Goal: Task Accomplishment & Management: Use online tool/utility

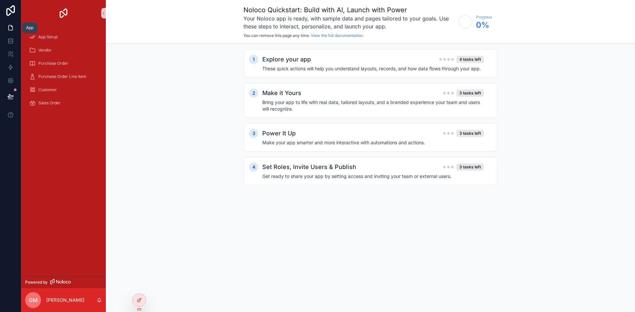
click at [17, 26] on link at bounding box center [10, 27] width 21 height 13
click at [58, 35] on span "App Setup" at bounding box center [47, 36] width 19 height 5
click at [140, 302] on icon at bounding box center [139, 300] width 5 height 5
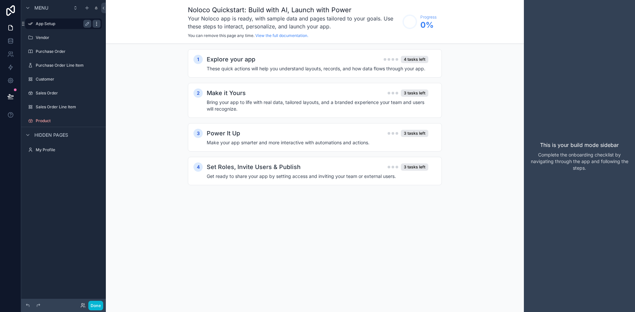
click at [98, 25] on icon "scrollable content" at bounding box center [96, 23] width 5 height 5
drag, startPoint x: 95, startPoint y: 36, endPoint x: 111, endPoint y: 44, distance: 18.0
click at [0, 0] on icon "scrollable content" at bounding box center [0, 0] width 0 height 0
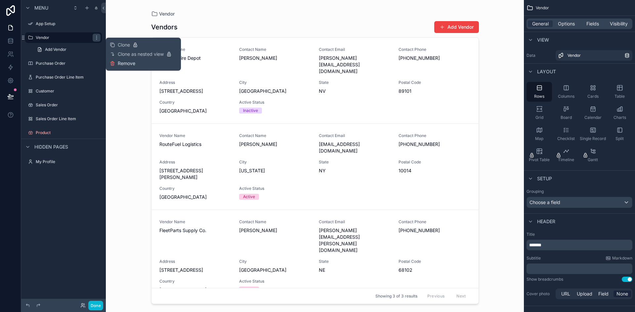
click at [129, 62] on span "Remove" at bounding box center [127, 63] width 18 height 7
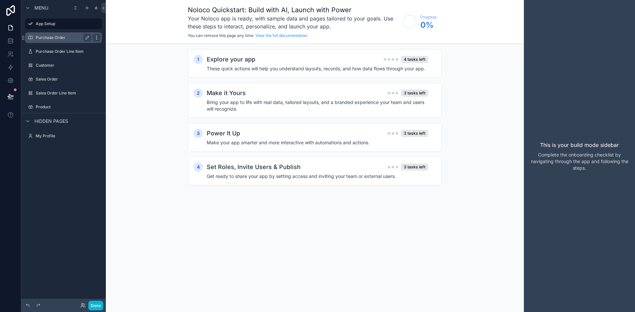
click at [99, 35] on div "scrollable content" at bounding box center [97, 38] width 8 height 8
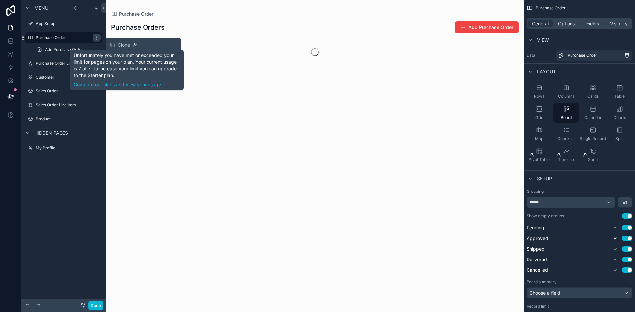
click at [114, 136] on div "scrollable content" at bounding box center [315, 156] width 418 height 312
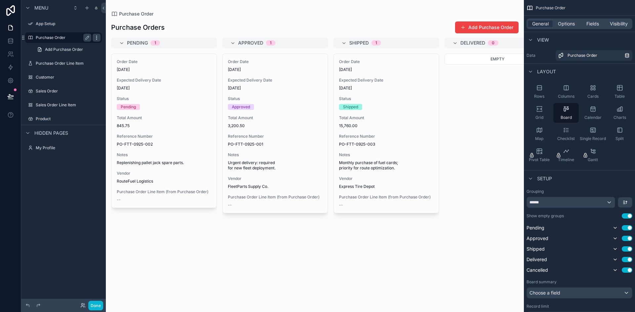
click at [97, 36] on icon "scrollable content" at bounding box center [96, 36] width 0 height 0
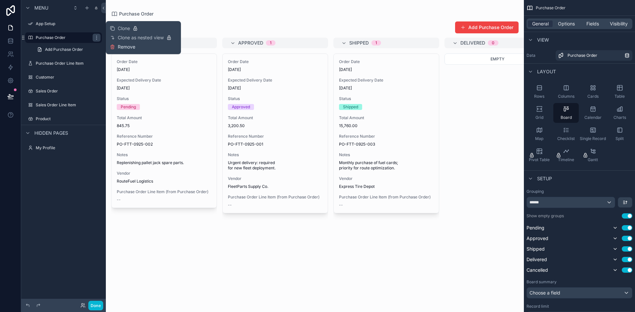
click at [120, 48] on span "Remove" at bounding box center [127, 47] width 18 height 7
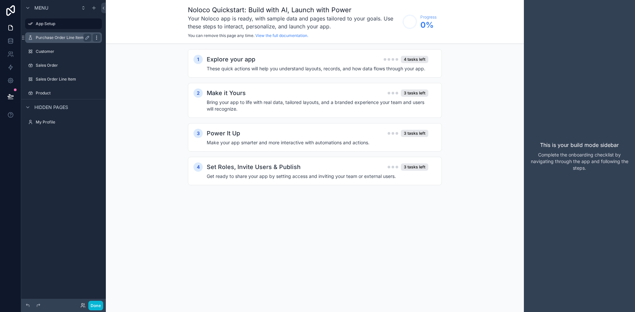
click at [98, 36] on icon "scrollable content" at bounding box center [96, 37] width 5 height 5
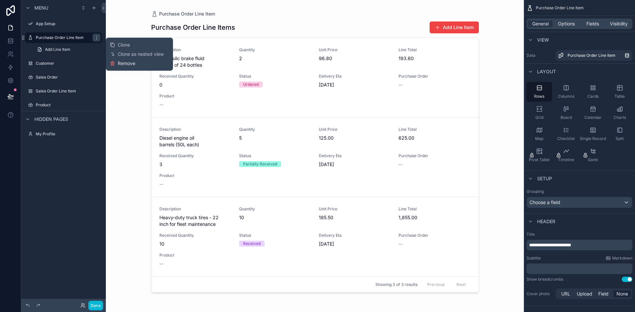
click at [133, 61] on span "Remove" at bounding box center [127, 63] width 18 height 7
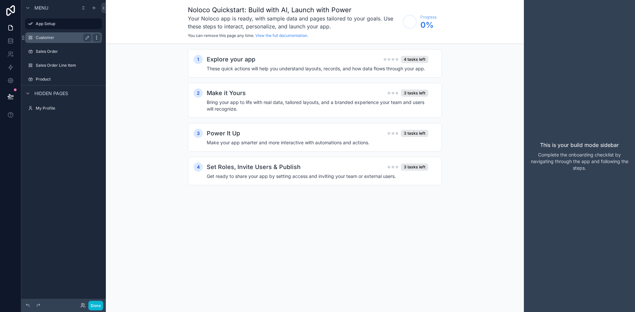
click at [97, 37] on icon "scrollable content" at bounding box center [96, 37] width 0 height 0
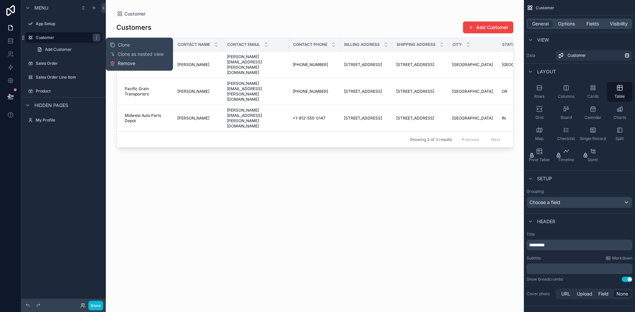
click at [128, 66] on span "Remove" at bounding box center [127, 63] width 18 height 7
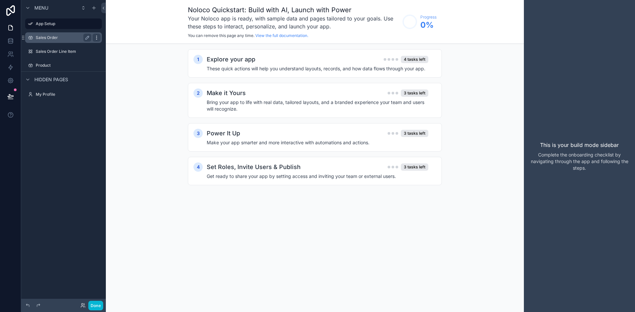
click at [98, 38] on icon "scrollable content" at bounding box center [96, 37] width 5 height 5
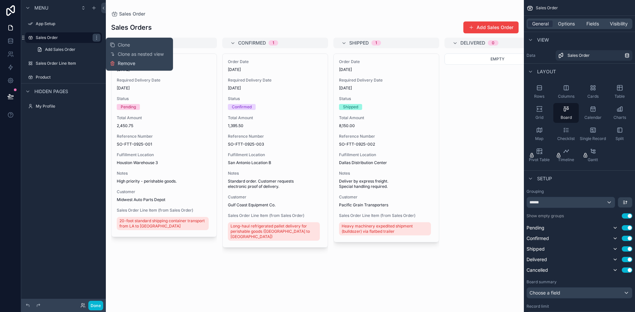
click at [127, 66] on span "Remove" at bounding box center [127, 63] width 18 height 7
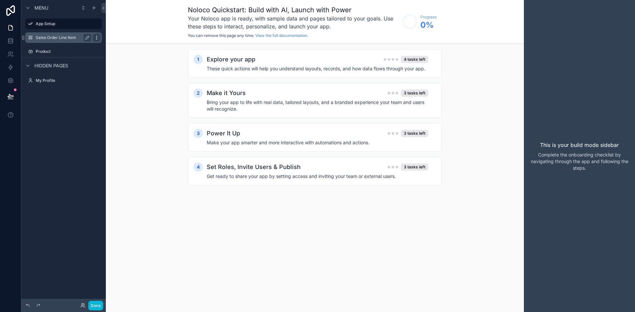
click at [100, 39] on div "scrollable content" at bounding box center [97, 38] width 8 height 8
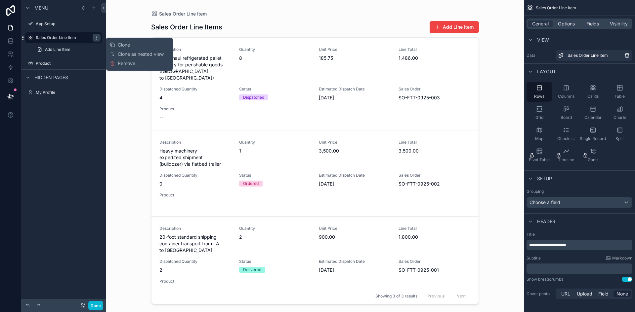
drag, startPoint x: 121, startPoint y: 65, endPoint x: 103, endPoint y: 54, distance: 22.1
click at [121, 65] on span "Remove" at bounding box center [127, 63] width 18 height 7
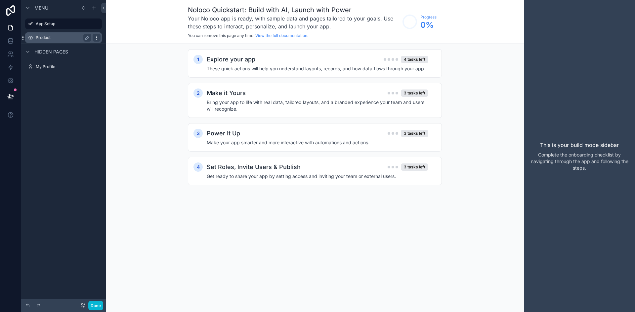
click at [98, 36] on icon "scrollable content" at bounding box center [96, 37] width 5 height 5
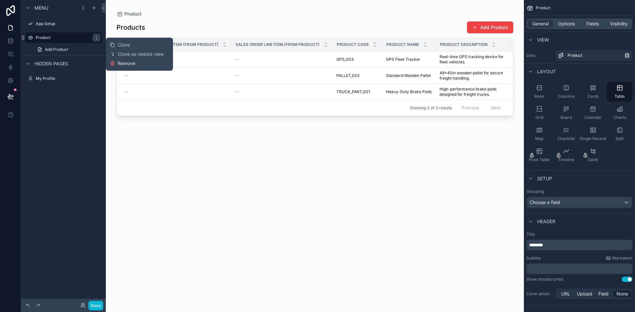
click at [123, 65] on span "Remove" at bounding box center [127, 63] width 18 height 7
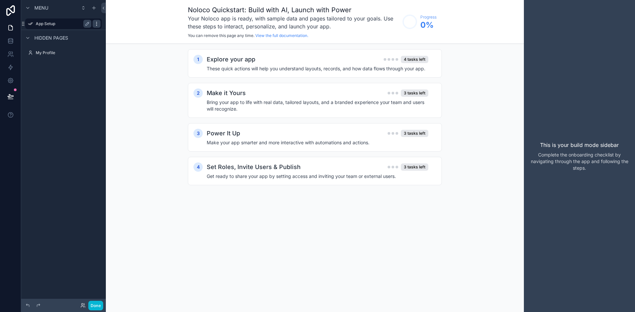
click at [96, 21] on div "scrollable content" at bounding box center [97, 24] width 8 height 8
click at [121, 30] on span "Remove" at bounding box center [127, 28] width 18 height 7
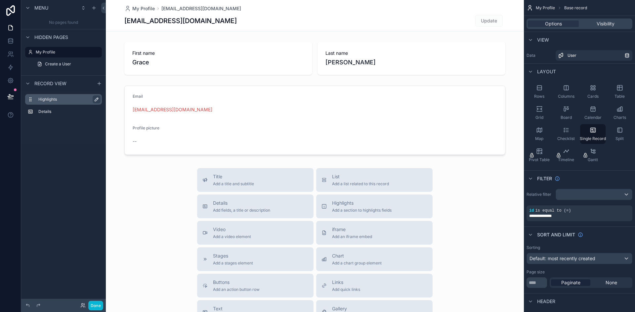
click at [95, 98] on icon "scrollable content" at bounding box center [96, 99] width 5 height 5
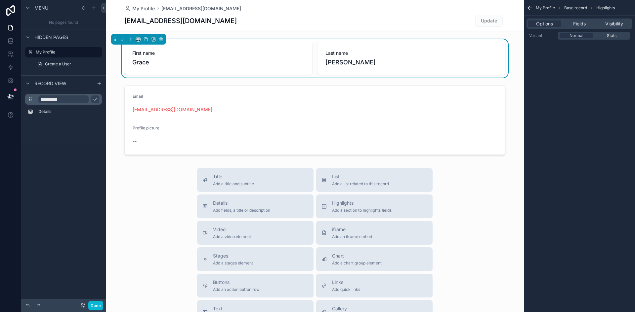
click at [99, 123] on div "**********" at bounding box center [63, 107] width 85 height 32
click at [15, 24] on link at bounding box center [10, 27] width 21 height 13
click at [13, 41] on icon at bounding box center [10, 40] width 4 height 3
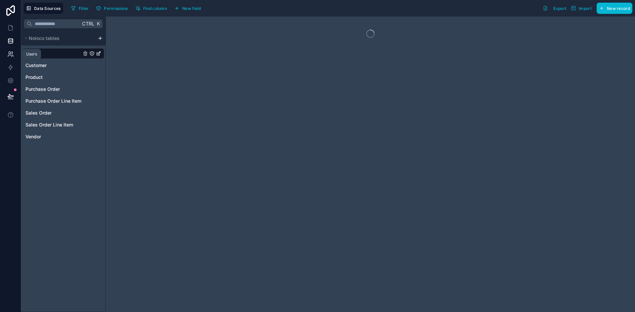
click at [15, 55] on link at bounding box center [10, 54] width 21 height 13
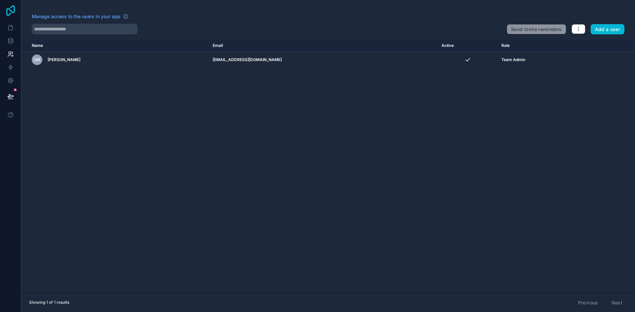
click at [9, 11] on icon at bounding box center [10, 10] width 13 height 11
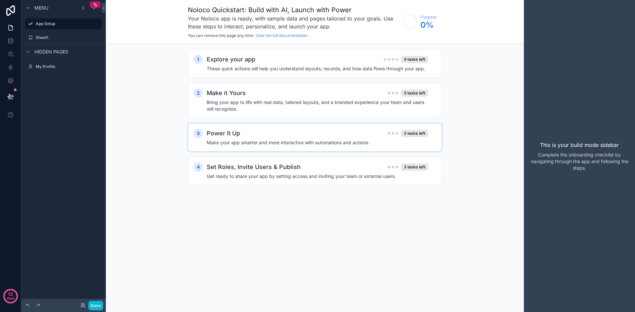
drag, startPoint x: 327, startPoint y: 137, endPoint x: 321, endPoint y: 140, distance: 6.7
click at [327, 137] on div "Power It Up 3 tasks left" at bounding box center [318, 133] width 222 height 9
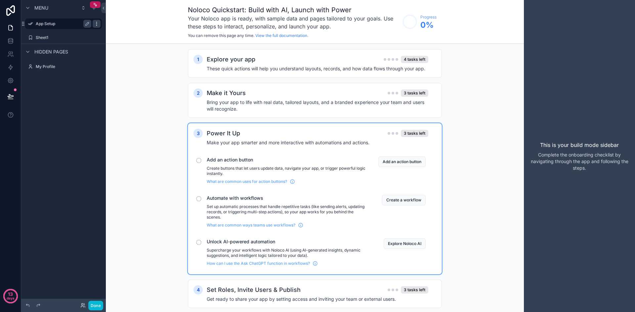
click at [94, 25] on icon "scrollable content" at bounding box center [96, 23] width 5 height 5
click at [89, 25] on icon "scrollable content" at bounding box center [87, 23] width 5 height 5
click at [94, 24] on icon "scrollable content" at bounding box center [96, 23] width 5 height 5
click at [88, 24] on icon "scrollable content" at bounding box center [87, 23] width 5 height 5
click at [95, 38] on icon "scrollable content" at bounding box center [96, 37] width 5 height 5
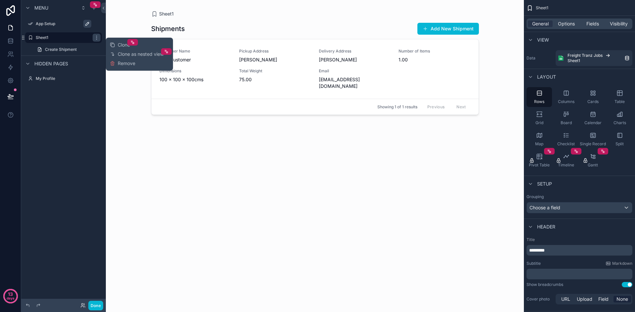
click at [138, 62] on div "Clone Clone as nested view Remove" at bounding box center [139, 54] width 59 height 28
click at [120, 64] on span "Remove" at bounding box center [127, 63] width 18 height 7
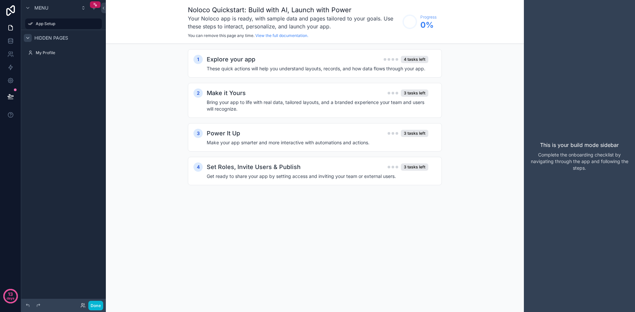
click at [24, 38] on div "scrollable content" at bounding box center [28, 38] width 8 height 8
click at [396, 73] on div "1 Explore your app 4 tasks left These quick actions will help you understand la…" at bounding box center [315, 63] width 254 height 28
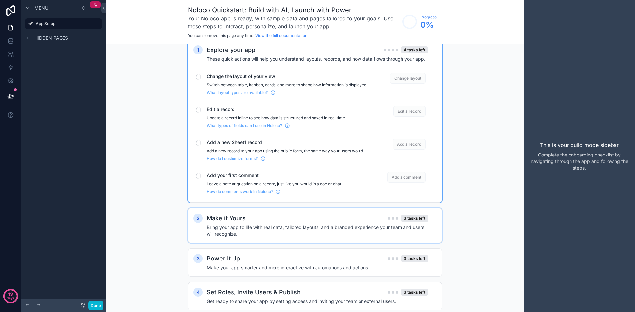
scroll to position [32, 0]
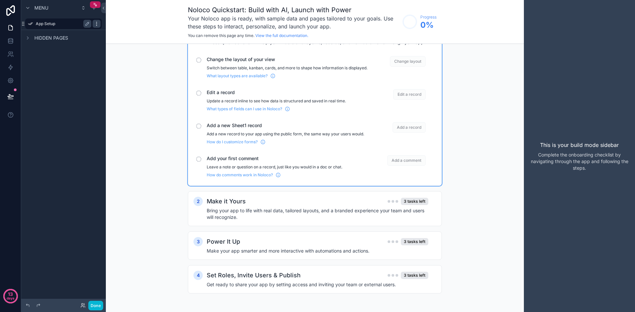
click at [99, 22] on div "scrollable content" at bounding box center [97, 24] width 8 height 8
click at [125, 28] on span "Remove" at bounding box center [127, 28] width 18 height 7
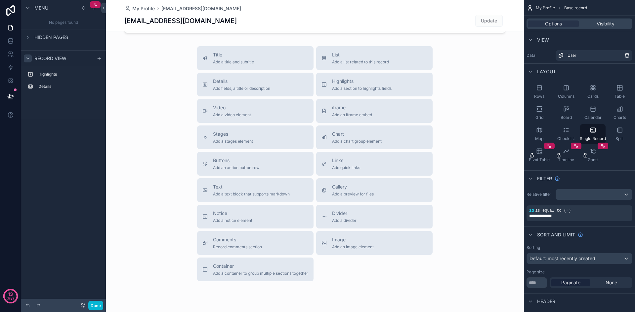
click at [28, 56] on icon "scrollable content" at bounding box center [27, 58] width 5 height 5
click at [77, 18] on div "No pages found" at bounding box center [63, 22] width 85 height 13
click at [27, 9] on icon "scrollable content" at bounding box center [27, 7] width 5 height 5
click at [29, 15] on div "Menu" at bounding box center [63, 8] width 85 height 16
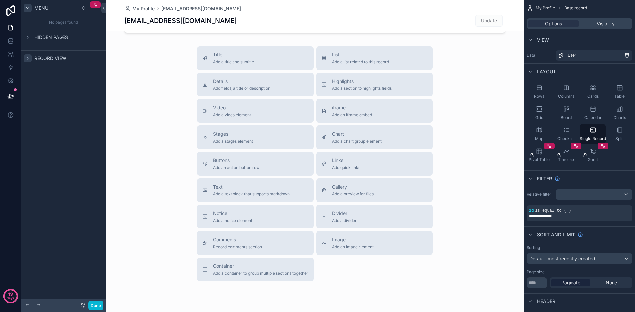
click at [34, 21] on div "No pages found" at bounding box center [63, 22] width 85 height 13
drag, startPoint x: 10, startPoint y: 28, endPoint x: 53, endPoint y: 27, distance: 42.7
click at [53, 27] on div "No pages found" at bounding box center [63, 22] width 85 height 13
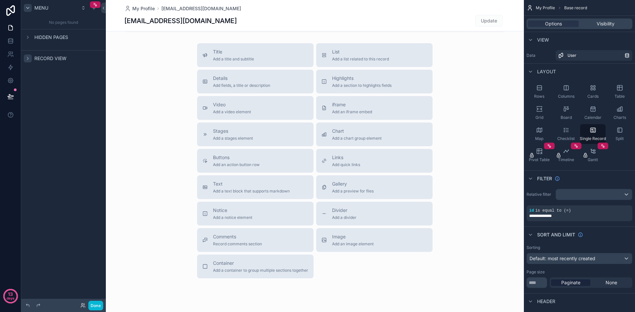
scroll to position [144, 0]
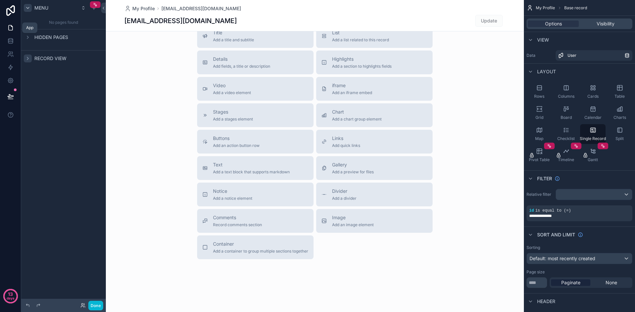
click at [11, 27] on icon at bounding box center [10, 27] width 7 height 7
click at [12, 40] on icon at bounding box center [10, 40] width 4 height 2
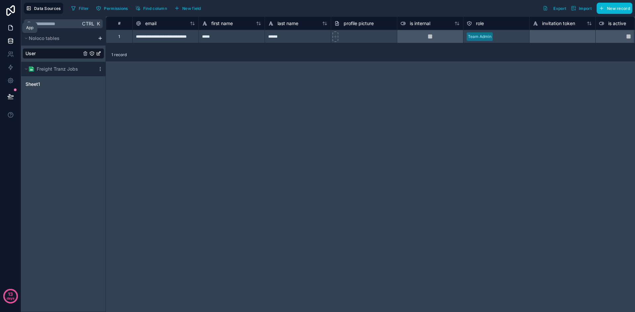
click at [6, 27] on link at bounding box center [10, 27] width 21 height 13
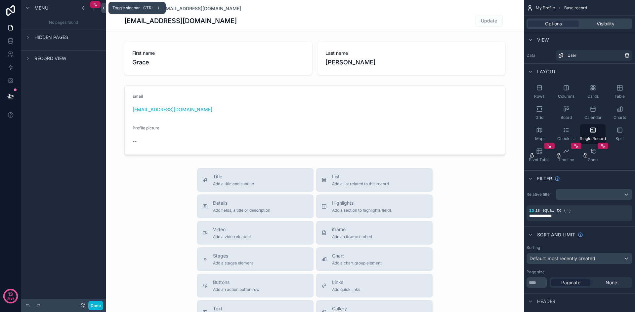
click at [104, 12] on button at bounding box center [103, 8] width 5 height 11
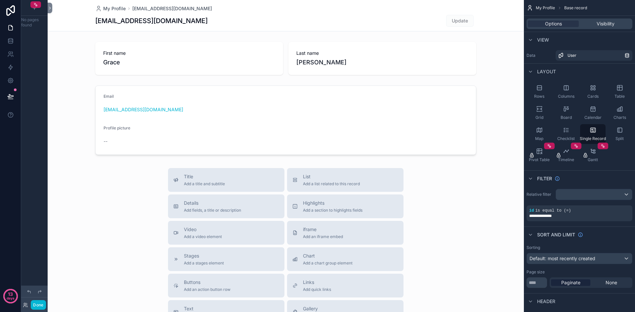
click at [28, 24] on div "No pages found" at bounding box center [34, 22] width 26 height 13
click at [51, 11] on button at bounding box center [50, 8] width 5 height 11
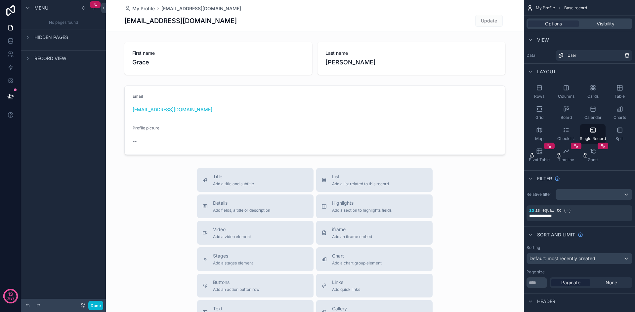
click at [48, 35] on span "Hidden pages" at bounding box center [51, 37] width 34 height 7
click at [60, 19] on div "No pages found" at bounding box center [63, 22] width 85 height 13
click at [47, 38] on span "Hidden pages" at bounding box center [51, 37] width 34 height 7
click at [52, 59] on span "Record view" at bounding box center [50, 58] width 32 height 7
click at [40, 60] on span "Record view" at bounding box center [50, 58] width 32 height 7
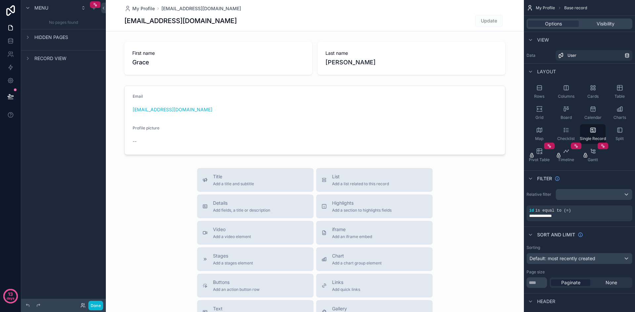
click at [62, 18] on div "No pages found" at bounding box center [63, 22] width 85 height 13
drag, startPoint x: 59, startPoint y: 22, endPoint x: 51, endPoint y: 21, distance: 8.3
click at [53, 22] on div "No pages found" at bounding box center [63, 22] width 85 height 13
click at [48, 19] on div "No pages found" at bounding box center [63, 22] width 85 height 13
click at [30, 10] on div "scrollable content" at bounding box center [28, 8] width 8 height 8
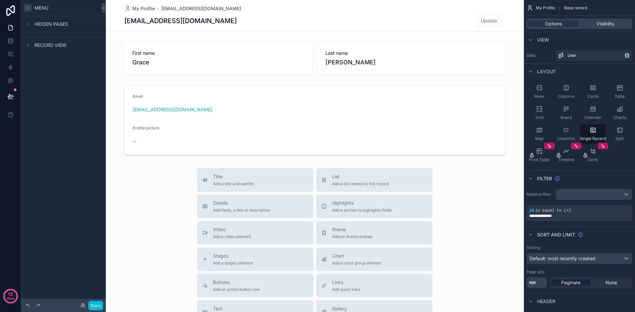
click at [30, 10] on div "scrollable content" at bounding box center [28, 8] width 8 height 8
click at [80, 22] on div "No pages found" at bounding box center [63, 22] width 85 height 13
click at [9, 76] on link at bounding box center [10, 80] width 21 height 13
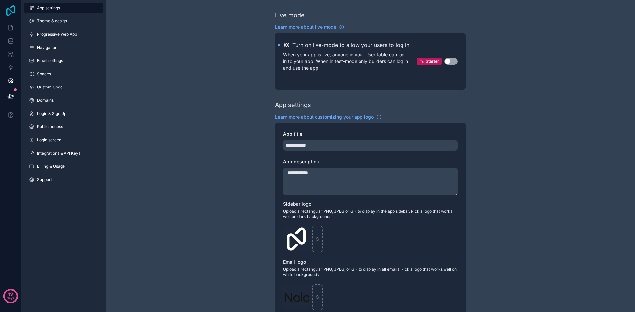
click at [13, 9] on icon at bounding box center [10, 10] width 13 height 11
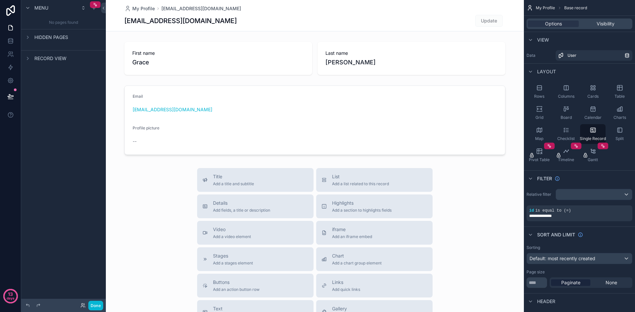
click at [612, 20] on div "Options Visibility" at bounding box center [579, 24] width 106 height 11
click at [605, 23] on span "Visibility" at bounding box center [606, 24] width 18 height 7
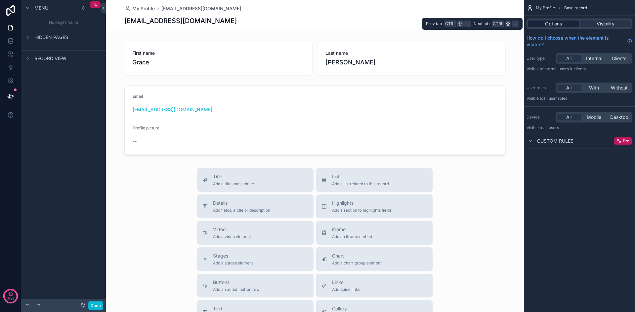
click at [552, 24] on span "Options" at bounding box center [553, 24] width 17 height 7
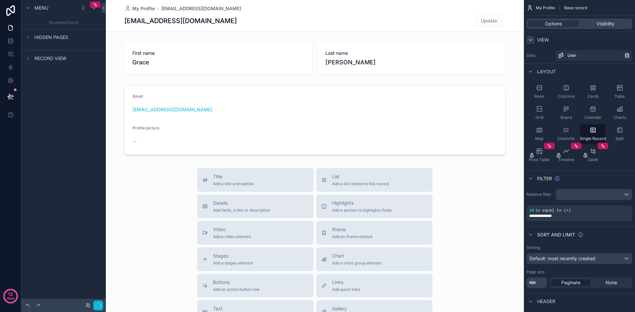
click at [526, 38] on div "scrollable content" at bounding box center [530, 40] width 8 height 8
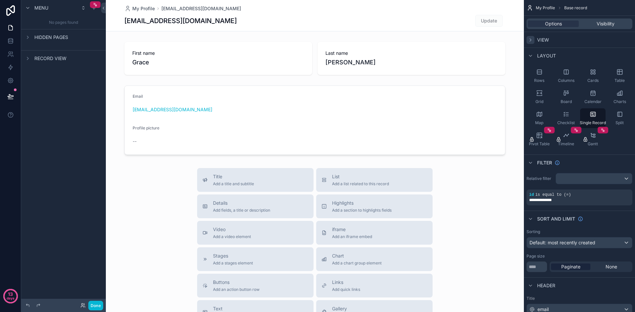
click at [528, 38] on icon "scrollable content" at bounding box center [530, 39] width 5 height 5
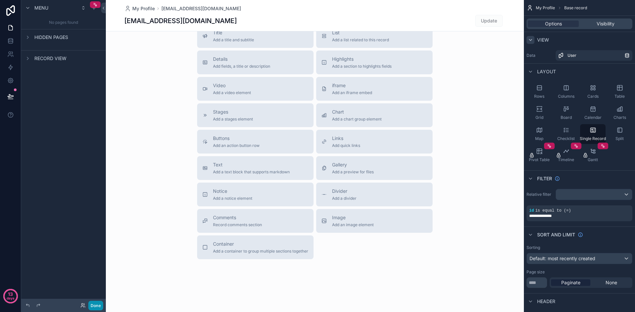
click at [95, 304] on button "Done" at bounding box center [95, 306] width 15 height 10
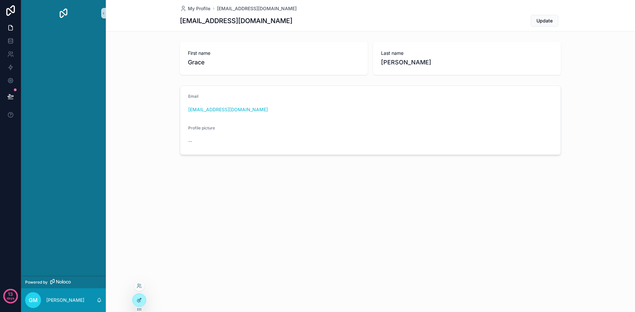
click at [139, 299] on icon at bounding box center [139, 300] width 5 height 5
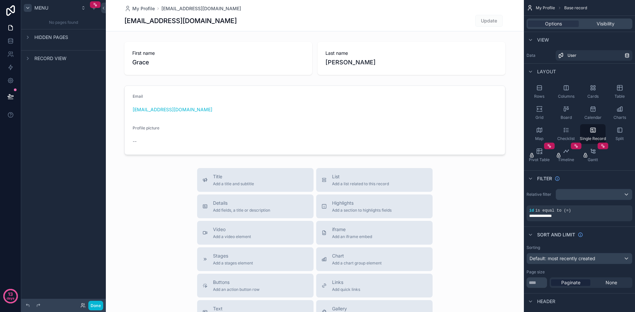
click at [30, 6] on icon "scrollable content" at bounding box center [27, 7] width 5 height 5
click at [28, 7] on icon "scrollable content" at bounding box center [27, 7] width 5 height 5
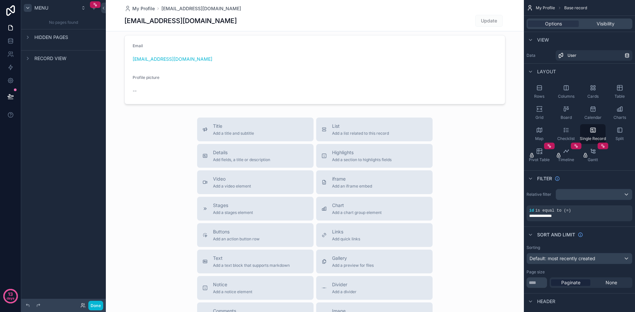
scroll to position [44, 0]
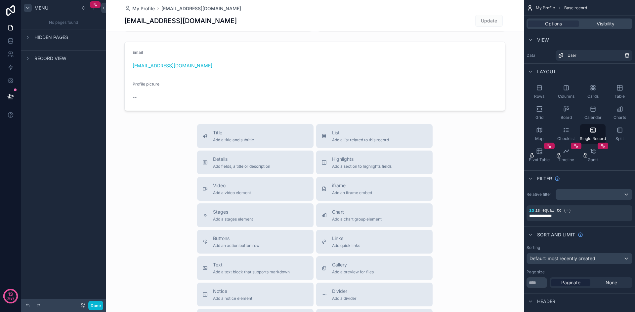
click at [252, 142] on div "scrollable content" at bounding box center [315, 184] width 418 height 457
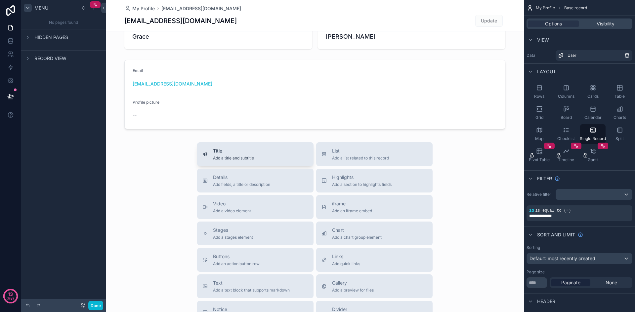
scroll to position [0, 0]
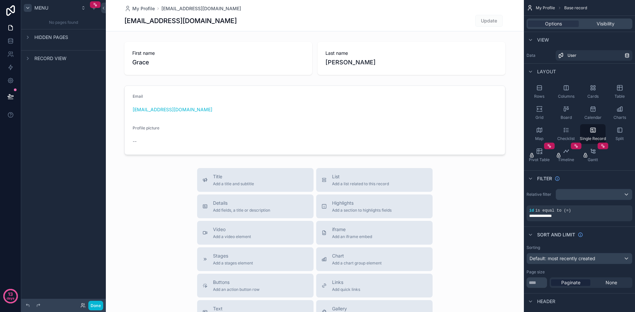
drag, startPoint x: 232, startPoint y: 184, endPoint x: 155, endPoint y: 181, distance: 77.1
click at [155, 181] on div "Title Add a title and subtitle List Add a list related to this record Details A…" at bounding box center [315, 285] width 418 height 235
click at [255, 179] on div "Title Add a title and subtitle" at bounding box center [255, 180] width 106 height 13
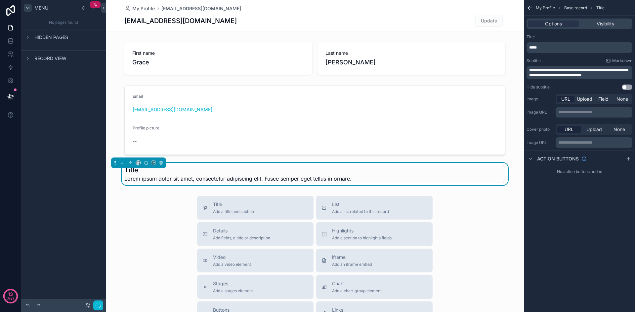
scroll to position [18, 0]
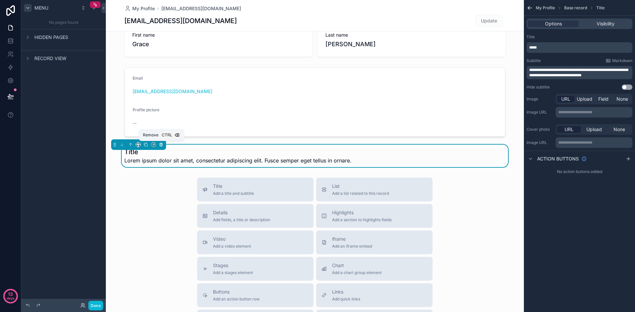
click at [162, 145] on icon "scrollable content" at bounding box center [161, 145] width 5 height 5
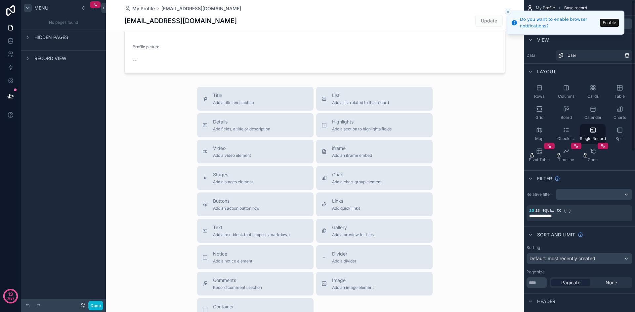
scroll to position [128, 0]
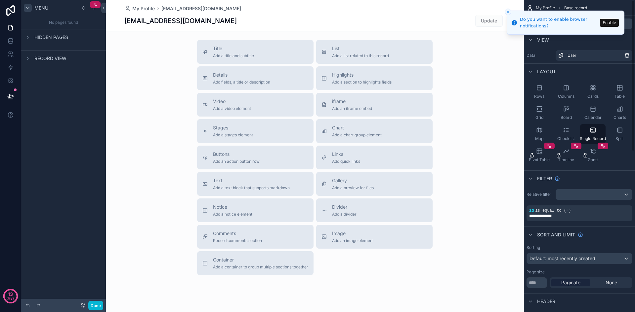
click at [250, 85] on div "scrollable content" at bounding box center [315, 100] width 418 height 457
click at [204, 80] on div "Details Add fields, a title or description" at bounding box center [255, 78] width 106 height 13
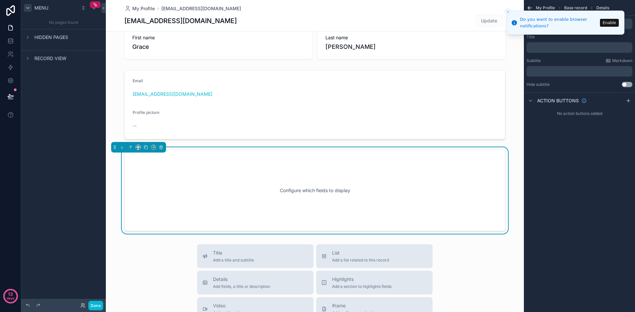
scroll to position [0, 0]
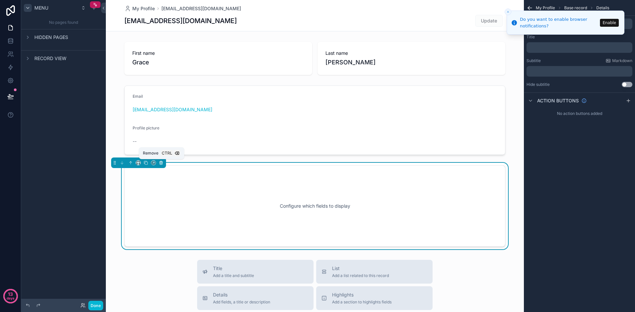
click at [163, 164] on icon "scrollable content" at bounding box center [161, 163] width 5 height 5
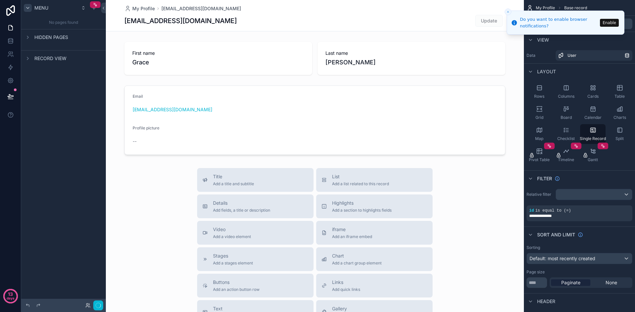
click at [356, 183] on div "scrollable content" at bounding box center [315, 228] width 418 height 457
click at [510, 13] on icon "Close toast" at bounding box center [508, 12] width 4 height 4
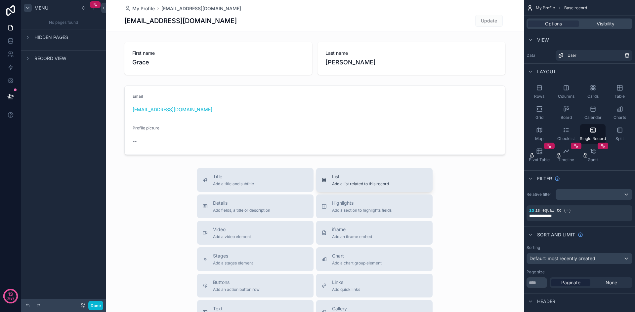
click at [353, 181] on div "List Add a list related to this record" at bounding box center [360, 180] width 57 height 13
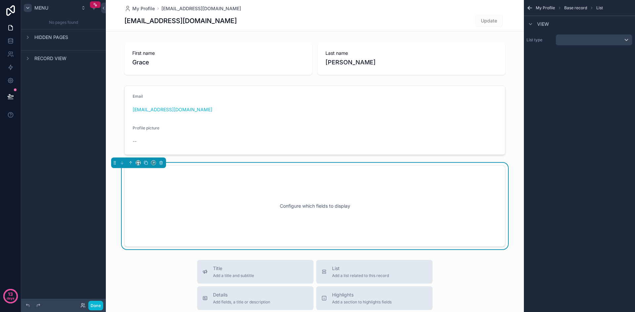
scroll to position [50, 0]
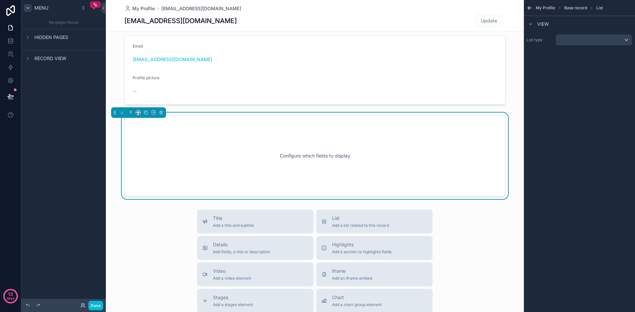
click at [223, 143] on div "Configure which fields to display" at bounding box center [314, 156] width 359 height 60
click at [305, 149] on div "Configure which fields to display" at bounding box center [314, 156] width 359 height 60
click at [307, 155] on div "Configure which fields to display" at bounding box center [314, 156] width 359 height 60
click at [575, 39] on div "scrollable content" at bounding box center [594, 40] width 76 height 11
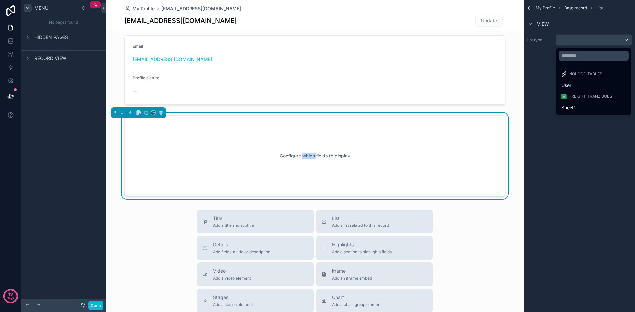
click at [587, 99] on div "Freight Tranz Jobs" at bounding box center [593, 96] width 73 height 9
click at [563, 97] on img at bounding box center [563, 96] width 5 height 5
click at [596, 92] on div "Freight Tranz Jobs" at bounding box center [593, 96] width 73 height 9
click at [578, 105] on div "Sheet1" at bounding box center [593, 108] width 65 height 8
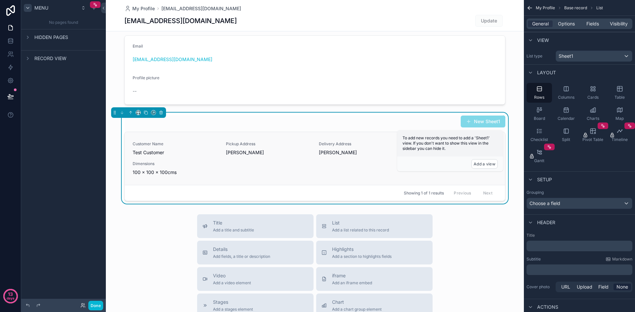
click at [456, 180] on div "Customer Name Test Customer Pickup Address Clarkson Delivery Address Henderson …" at bounding box center [315, 158] width 380 height 53
click at [487, 163] on button "Add a view" at bounding box center [484, 164] width 26 height 10
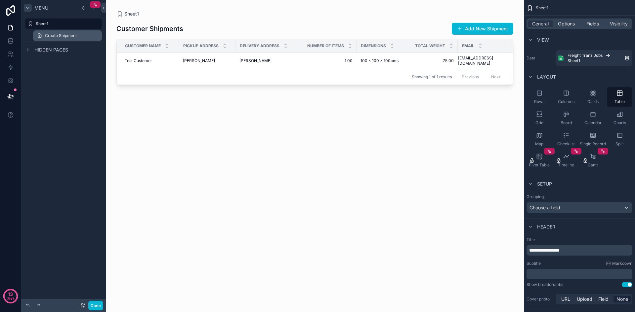
click at [43, 34] on link "Create Shipment" at bounding box center [67, 35] width 69 height 11
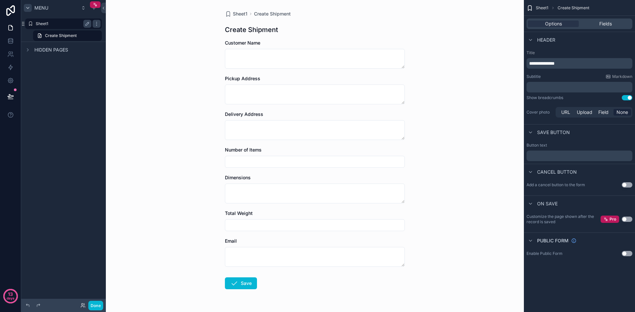
click at [80, 24] on label "Sheet1" at bounding box center [62, 23] width 53 height 5
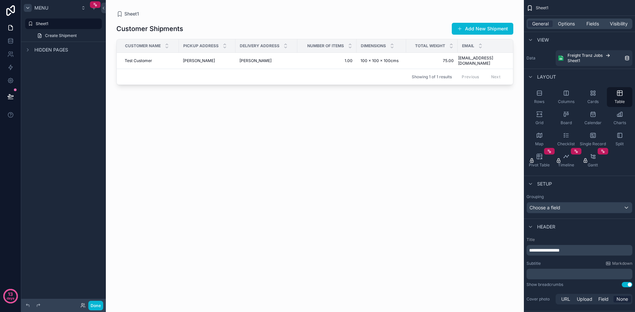
click at [412, 139] on div "scrollable content" at bounding box center [315, 152] width 418 height 305
click at [571, 25] on span "Options" at bounding box center [566, 24] width 17 height 7
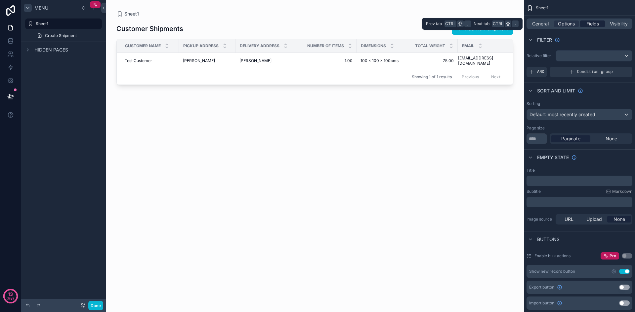
click at [597, 25] on span "Fields" at bounding box center [592, 24] width 13 height 7
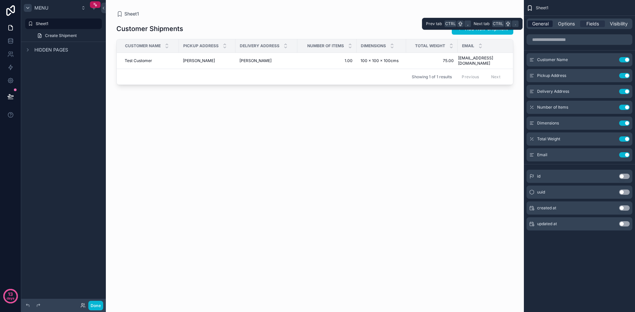
click at [542, 23] on span "General" at bounding box center [540, 24] width 17 height 7
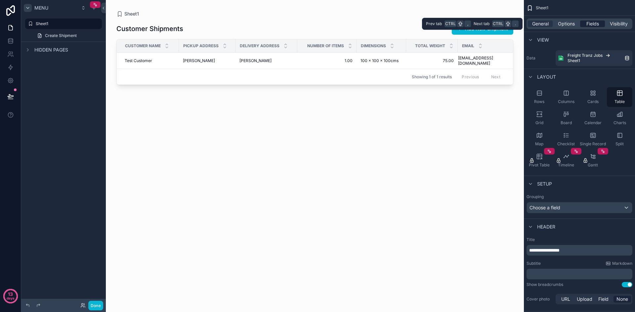
click at [584, 25] on div "Fields" at bounding box center [592, 24] width 25 height 7
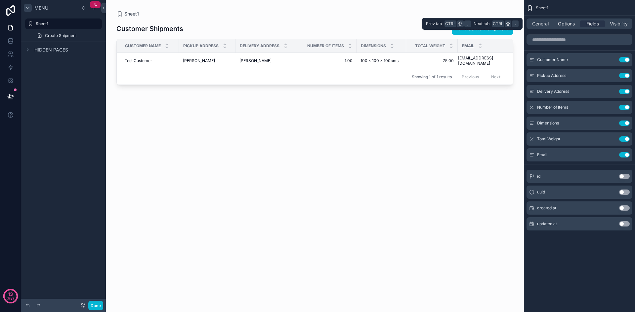
click at [528, 20] on div "General Options Fields Visibility" at bounding box center [579, 24] width 106 height 11
click at [209, 104] on div "Customer Shipments Add New Shipment Customer Name Pickup Address Delivery Addre…" at bounding box center [314, 160] width 397 height 287
click at [196, 149] on div "Customer Shipments Add New Shipment Customer Name Pickup Address Delivery Addre…" at bounding box center [314, 160] width 397 height 287
click at [88, 24] on icon "scrollable content" at bounding box center [87, 23] width 5 height 5
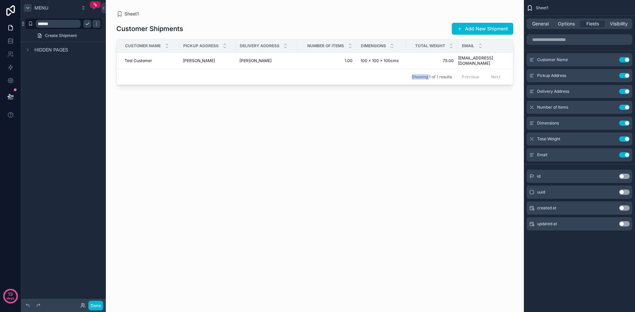
click at [88, 24] on icon "scrollable content" at bounding box center [87, 24] width 3 height 2
click at [97, 24] on icon "scrollable content" at bounding box center [96, 23] width 0 height 0
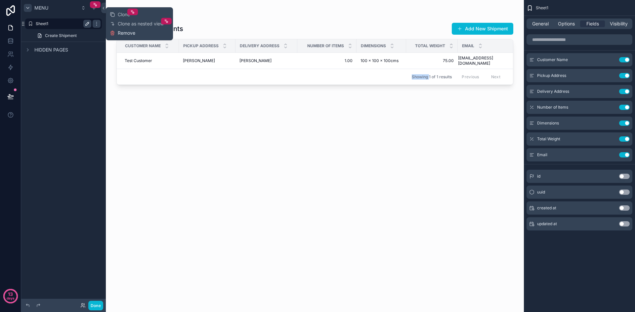
click at [129, 30] on span "Remove" at bounding box center [127, 33] width 18 height 7
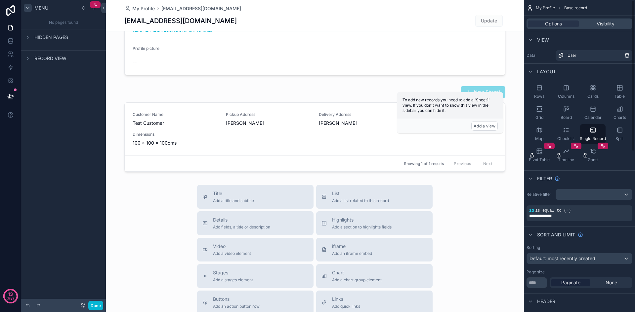
scroll to position [88, 0]
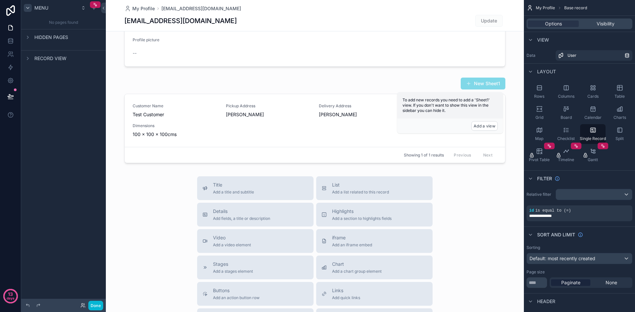
click at [364, 187] on div "scrollable content" at bounding box center [315, 188] width 418 height 553
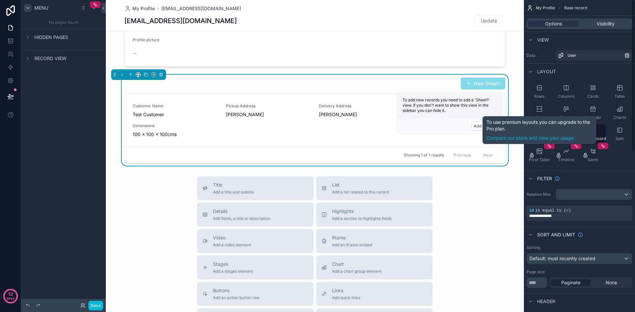
click at [484, 208] on div "Title Add a title and subtitle List Add a list related to this record Details A…" at bounding box center [315, 294] width 418 height 235
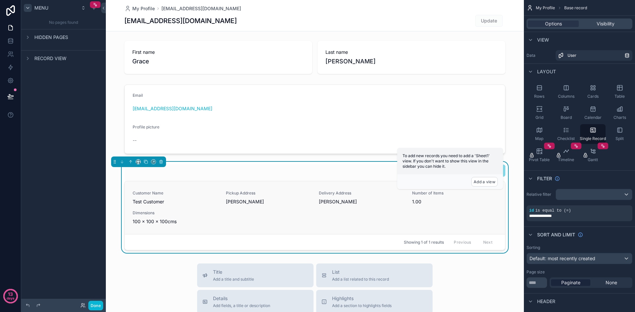
scroll to position [0, 0]
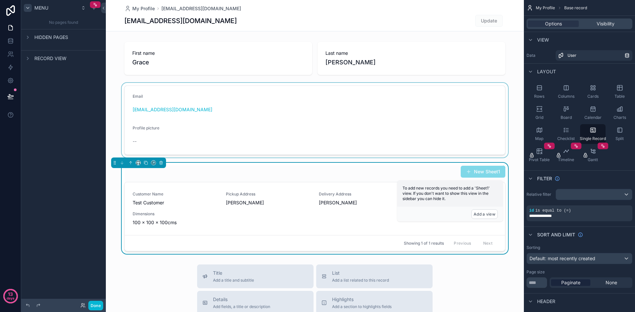
click at [206, 84] on div "scrollable content" at bounding box center [315, 120] width 418 height 75
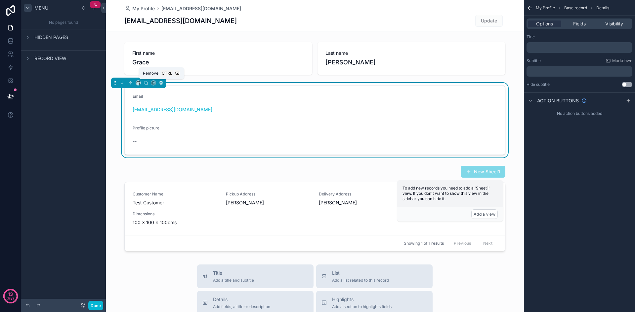
click at [161, 85] on icon "scrollable content" at bounding box center [161, 83] width 5 height 5
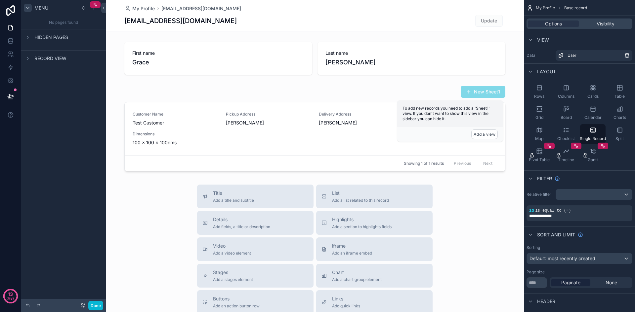
click at [301, 52] on div "scrollable content" at bounding box center [315, 236] width 418 height 473
click at [204, 78] on div "First name Grace Last name Millar New Sheet1 Customer Name Test Customer Pickup…" at bounding box center [315, 106] width 418 height 135
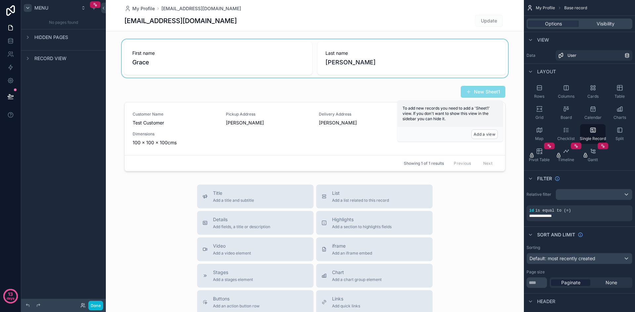
click at [222, 67] on div "scrollable content" at bounding box center [315, 58] width 418 height 38
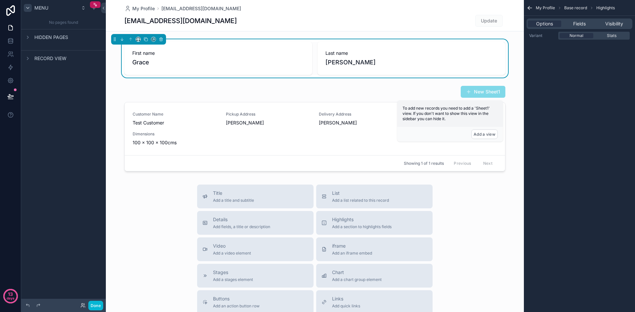
click at [130, 224] on div "Title Add a title and subtitle List Add a list related to this record Details A…" at bounding box center [315, 302] width 418 height 235
click at [160, 39] on icon "scrollable content" at bounding box center [161, 39] width 5 height 5
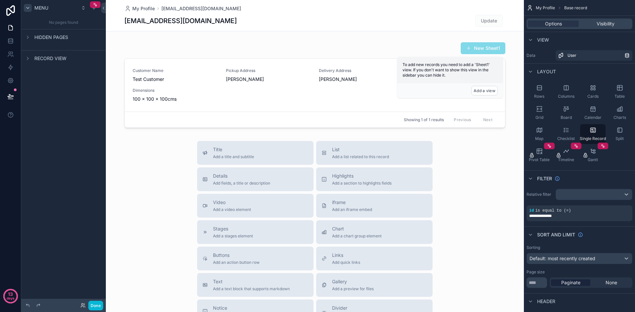
click at [452, 21] on div "grace@freighttranztransport.com Update" at bounding box center [314, 21] width 381 height 13
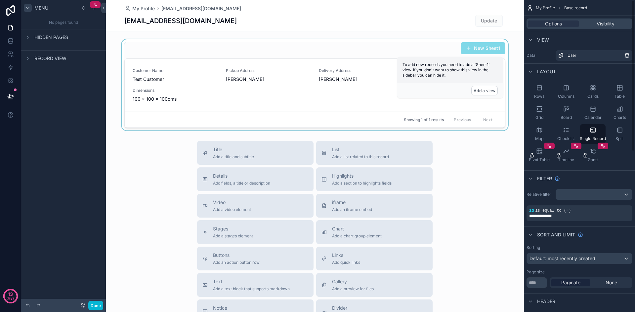
click at [209, 64] on div "scrollable content" at bounding box center [315, 84] width 418 height 91
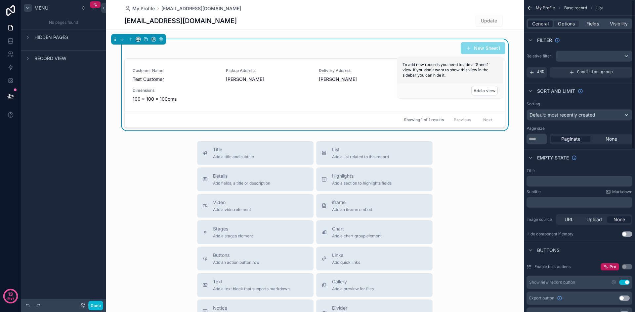
click at [540, 23] on span "General" at bounding box center [540, 24] width 17 height 7
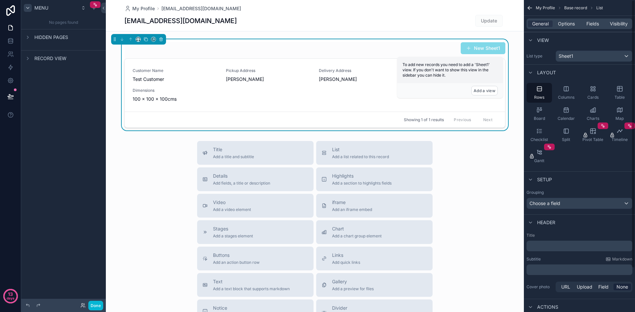
click at [473, 220] on div "Title Add a title and subtitle List Add a list related to this record Details A…" at bounding box center [315, 258] width 418 height 235
click at [524, 8] on div "My Profile Base record List" at bounding box center [579, 8] width 111 height 16
click at [528, 8] on icon "scrollable content" at bounding box center [529, 8] width 7 height 7
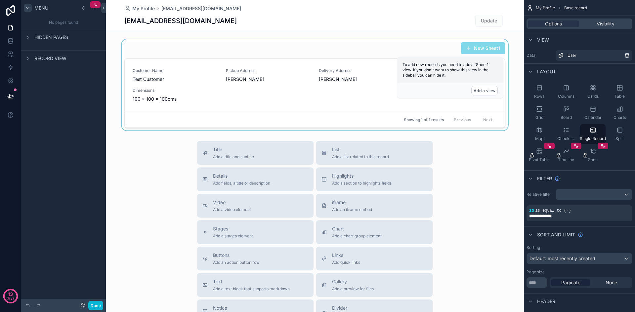
click at [134, 58] on div "scrollable content" at bounding box center [315, 84] width 418 height 91
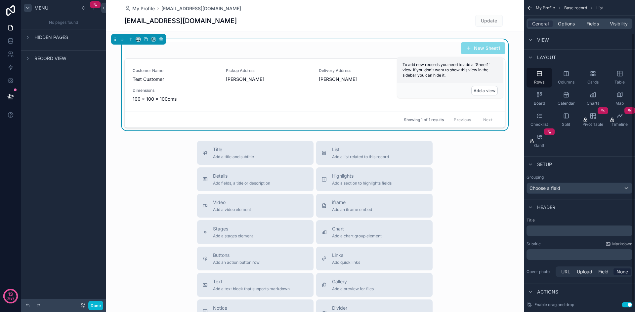
scroll to position [51, 0]
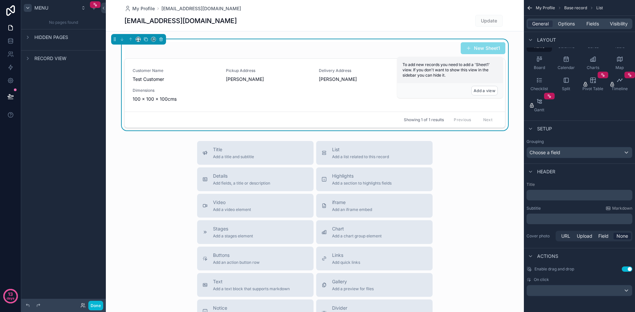
click at [529, 254] on icon "scrollable content" at bounding box center [530, 256] width 5 height 5
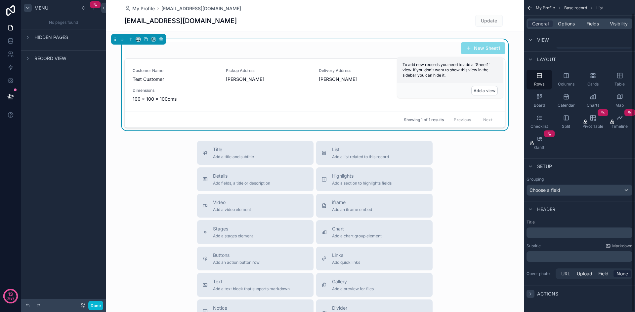
click at [532, 294] on icon "scrollable content" at bounding box center [530, 294] width 5 height 5
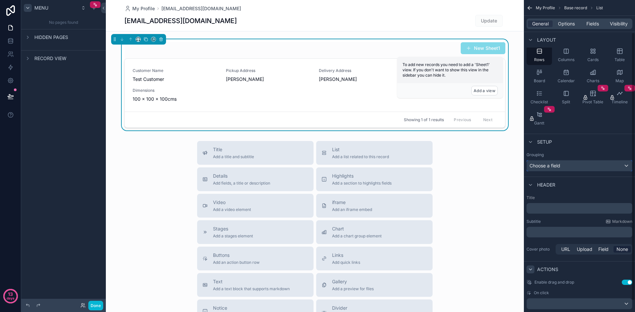
click at [554, 164] on span "Choose a field" at bounding box center [544, 166] width 31 height 6
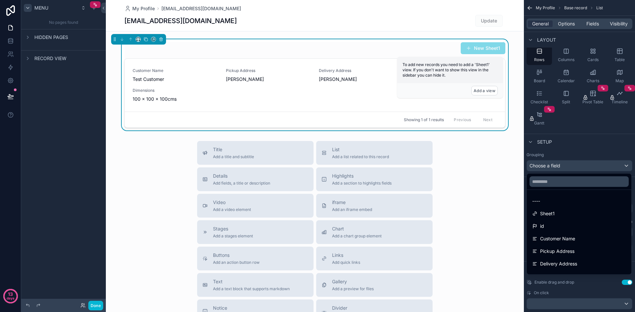
click at [567, 23] on div "scrollable content" at bounding box center [317, 156] width 635 height 312
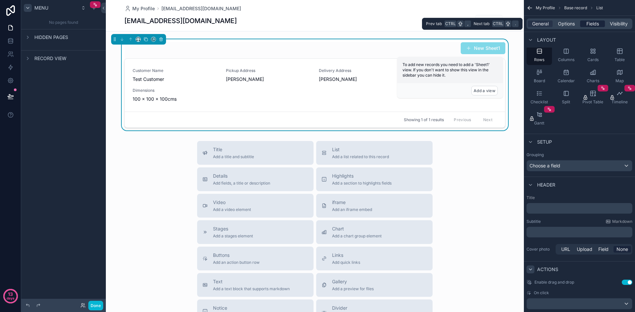
click at [594, 23] on span "Fields" at bounding box center [592, 24] width 13 height 7
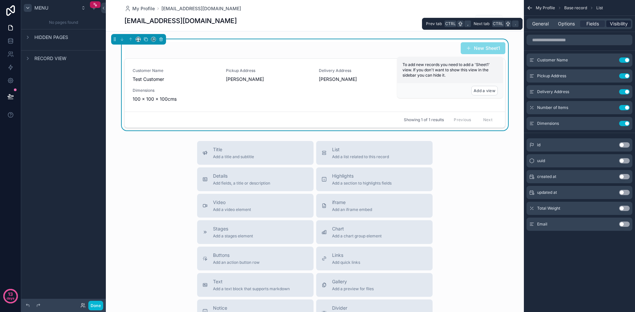
scroll to position [0, 0]
click at [615, 24] on span "Visibility" at bounding box center [619, 24] width 18 height 7
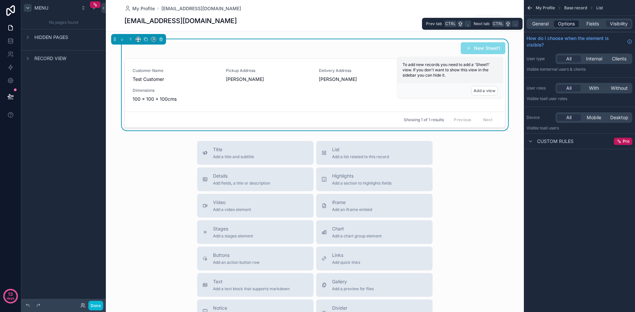
click at [572, 24] on span "Options" at bounding box center [566, 24] width 17 height 7
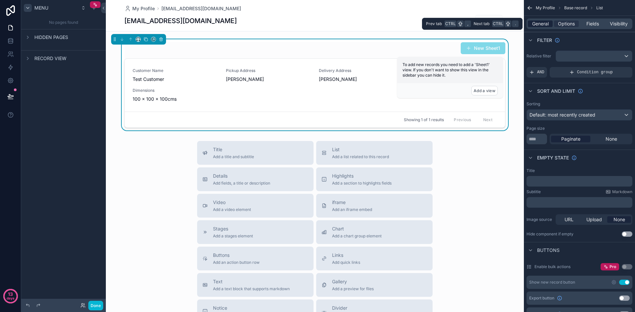
click at [540, 24] on span "General" at bounding box center [540, 24] width 17 height 7
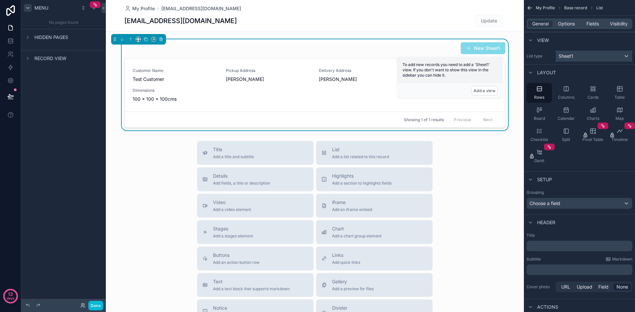
click at [574, 53] on div "Sheet1" at bounding box center [594, 56] width 76 height 11
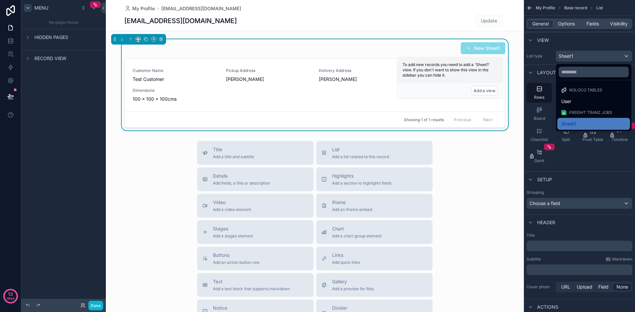
click at [576, 53] on div "scrollable content" at bounding box center [317, 156] width 635 height 312
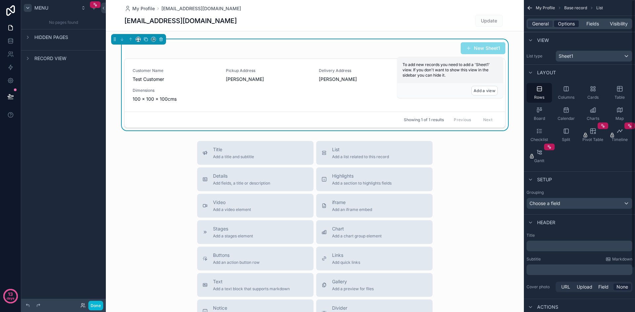
click at [560, 23] on span "Options" at bounding box center [566, 24] width 17 height 7
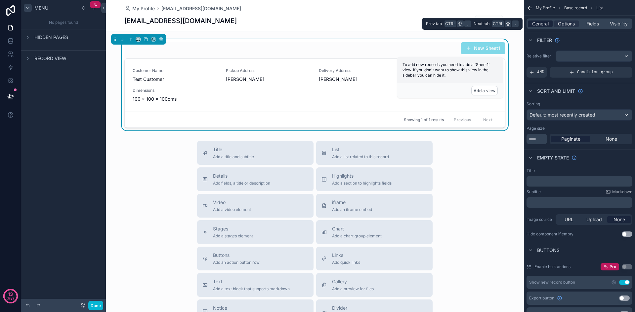
click at [545, 24] on span "General" at bounding box center [540, 24] width 17 height 7
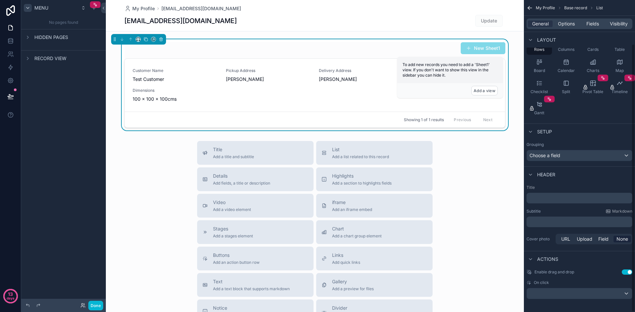
scroll to position [51, 0]
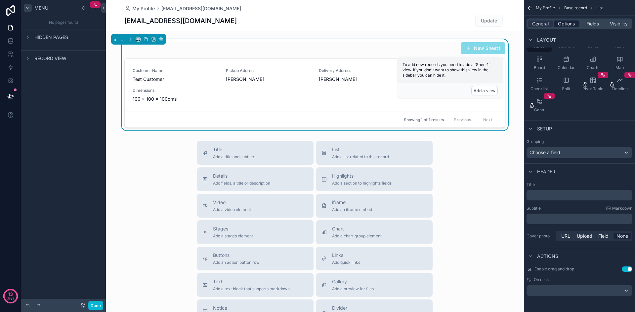
click at [565, 25] on span "Options" at bounding box center [566, 24] width 17 height 7
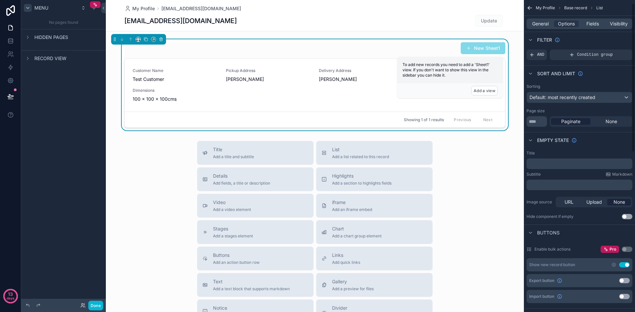
scroll to position [7, 0]
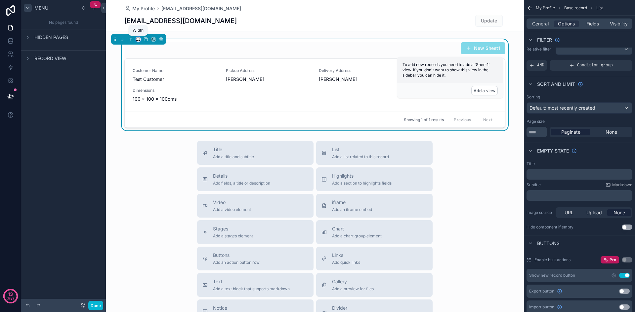
click at [138, 39] on icon "scrollable content" at bounding box center [138, 39] width 5 height 5
click at [153, 129] on div "Default 25% 33% 50% 66% 75% Full width Large" at bounding box center [152, 86] width 32 height 85
click at [153, 126] on span "Full width" at bounding box center [151, 127] width 21 height 8
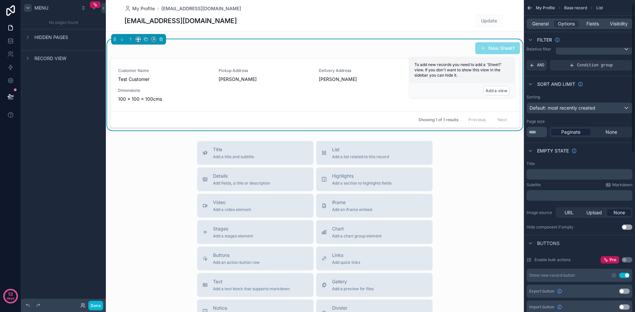
click at [471, 142] on div "Title Add a title and subtitle List Add a list related to this record Details A…" at bounding box center [315, 258] width 418 height 235
click at [330, 46] on div "New Sheet1" at bounding box center [315, 48] width 410 height 13
click at [529, 7] on icon "scrollable content" at bounding box center [529, 8] width 7 height 7
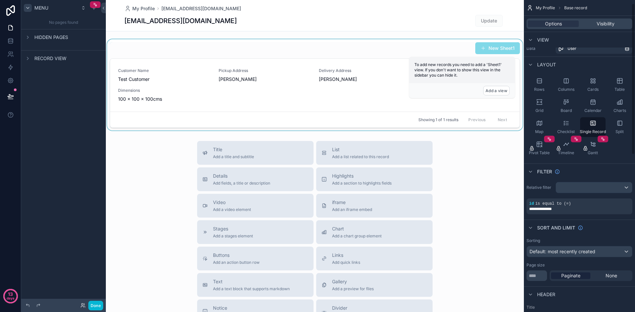
click at [318, 53] on div "scrollable content" at bounding box center [315, 84] width 418 height 91
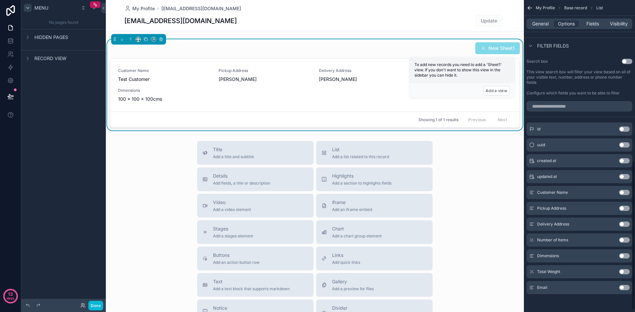
scroll to position [342, 0]
click at [591, 24] on span "Fields" at bounding box center [592, 24] width 13 height 7
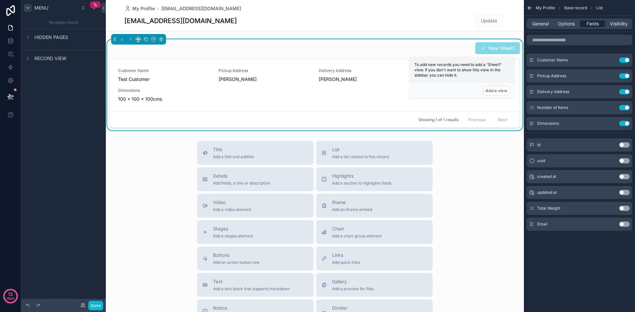
scroll to position [0, 0]
click at [545, 19] on div "General Options Fields Visibility" at bounding box center [579, 24] width 106 height 11
click at [541, 24] on span "General" at bounding box center [540, 24] width 17 height 7
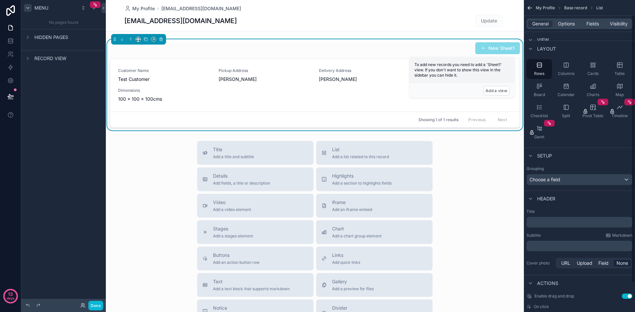
scroll to position [51, 0]
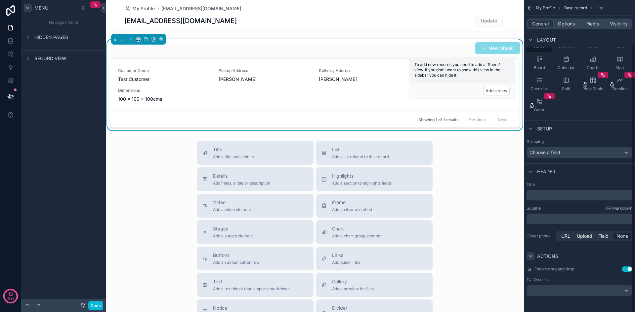
click at [531, 256] on icon "scrollable content" at bounding box center [530, 256] width 3 height 1
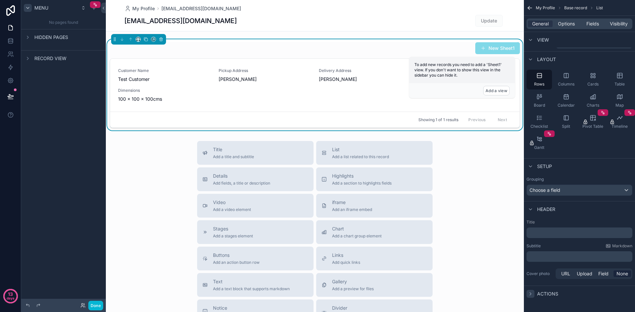
click at [529, 294] on icon "scrollable content" at bounding box center [530, 294] width 5 height 5
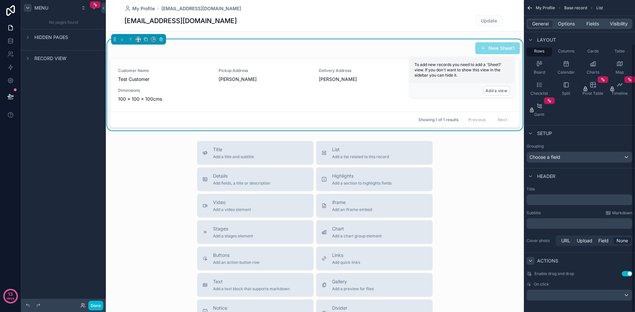
scroll to position [51, 0]
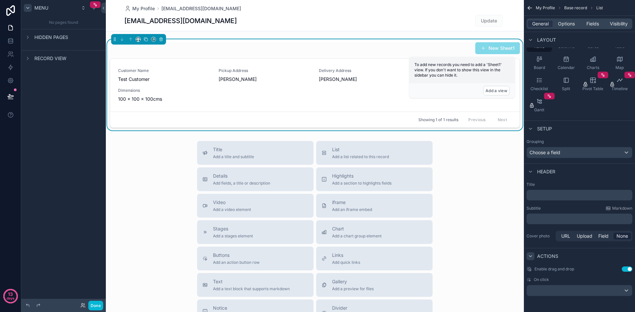
click at [549, 279] on div "On click" at bounding box center [579, 279] width 106 height 5
click at [617, 289] on div "scrollable content" at bounding box center [579, 291] width 105 height 11
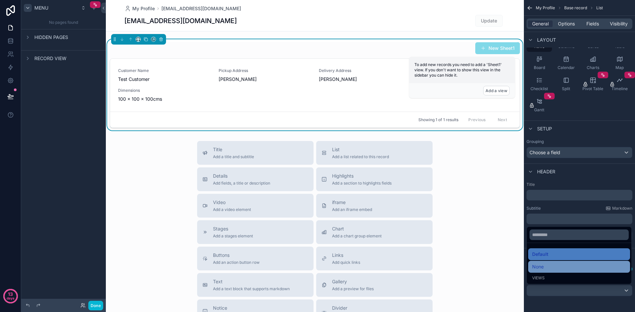
click at [548, 262] on div "None" at bounding box center [579, 267] width 102 height 12
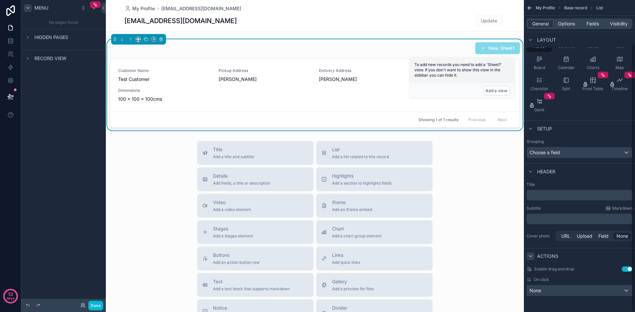
click at [554, 291] on div "None" at bounding box center [579, 291] width 105 height 11
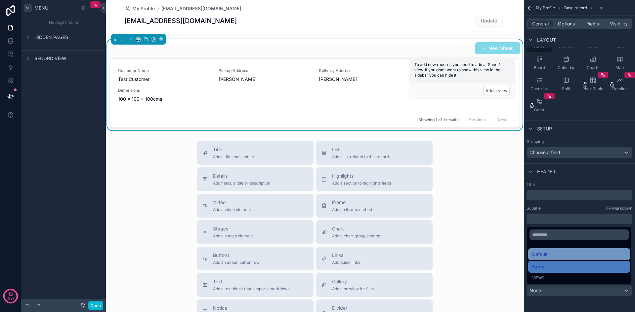
click at [550, 256] on div "Default" at bounding box center [579, 255] width 94 height 8
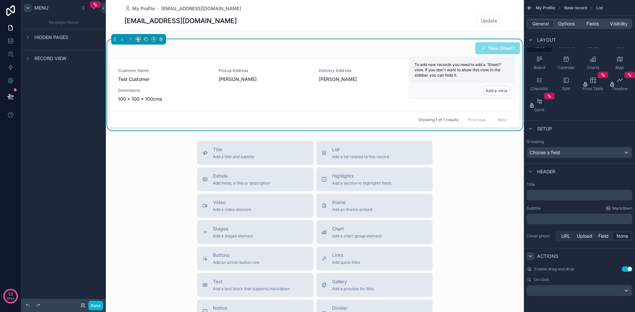
click at [556, 282] on div "On click" at bounding box center [579, 279] width 106 height 5
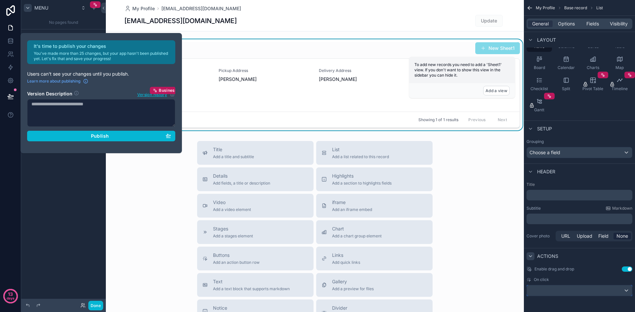
click at [553, 290] on div "scrollable content" at bounding box center [579, 291] width 105 height 11
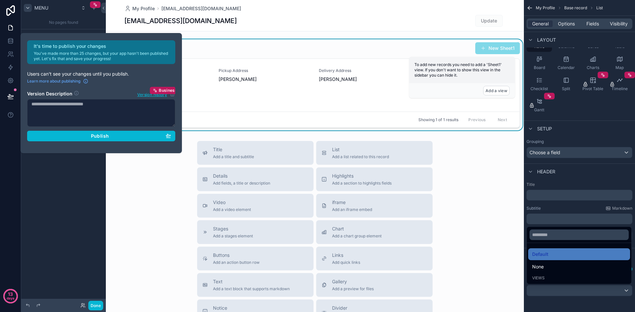
click at [553, 277] on div "Views" at bounding box center [579, 278] width 94 height 5
click at [532, 281] on span "Views" at bounding box center [538, 278] width 13 height 5
click at [540, 268] on span "None" at bounding box center [538, 267] width 12 height 8
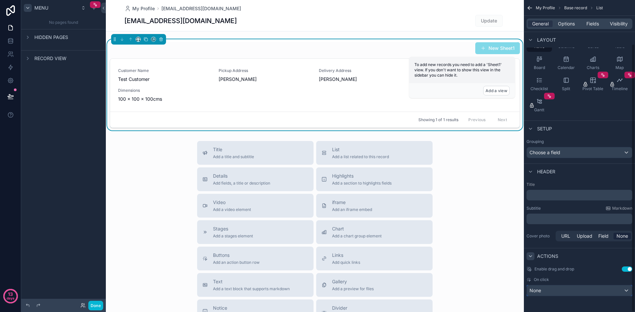
click at [540, 290] on span "None" at bounding box center [535, 291] width 12 height 7
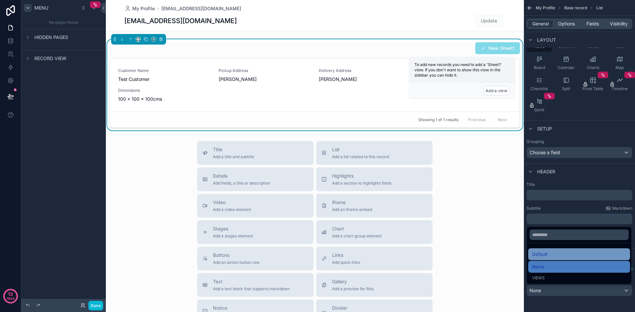
click at [545, 257] on span "Default" at bounding box center [540, 255] width 16 height 8
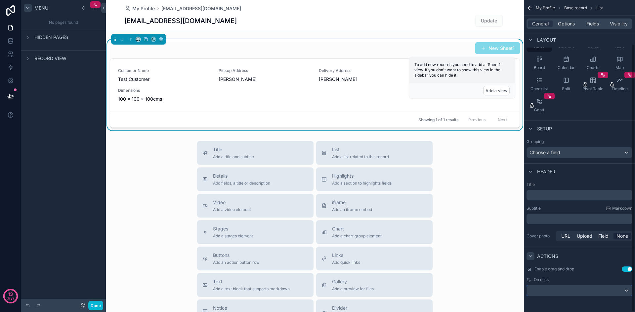
click at [546, 291] on div "scrollable content" at bounding box center [579, 291] width 105 height 11
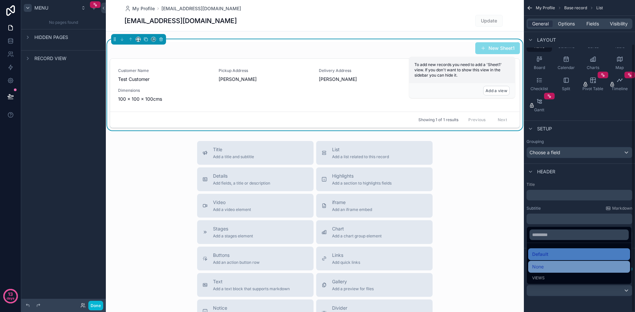
click at [544, 270] on div "None" at bounding box center [579, 267] width 94 height 8
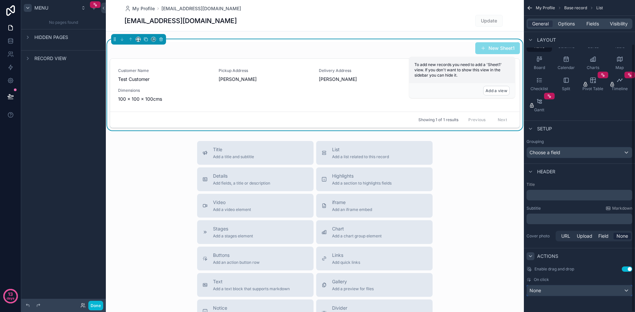
click at [541, 290] on span "None" at bounding box center [535, 291] width 12 height 7
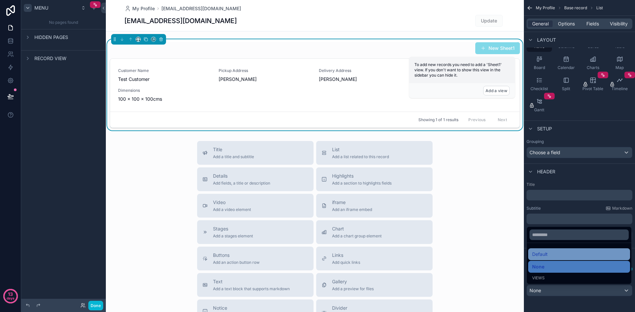
click at [545, 260] on div "Default" at bounding box center [579, 255] width 102 height 12
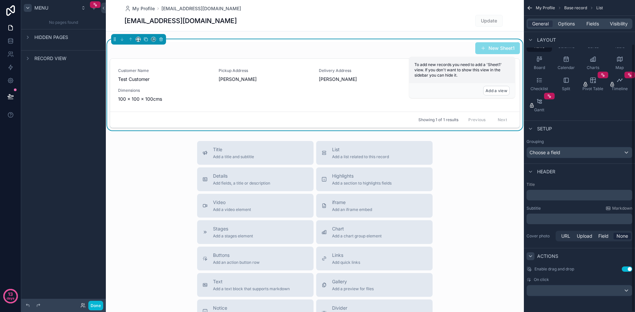
click at [631, 271] on button "Use setting" at bounding box center [627, 269] width 11 height 5
click at [574, 284] on div "On click" at bounding box center [579, 286] width 106 height 19
click at [572, 291] on div "scrollable content" at bounding box center [579, 291] width 105 height 11
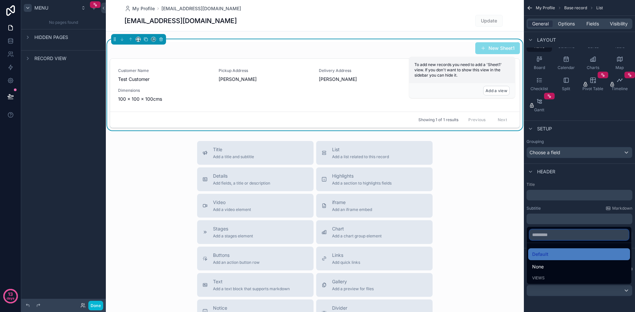
click at [552, 235] on input "scrollable content" at bounding box center [578, 235] width 99 height 11
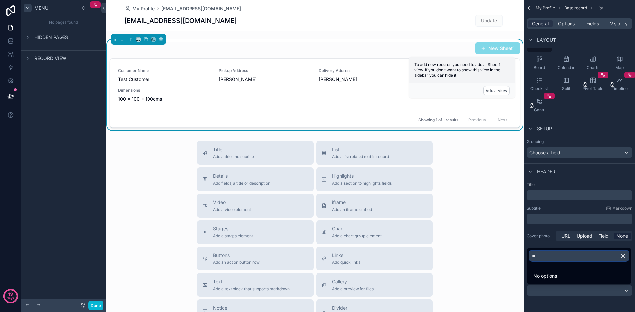
type input "*"
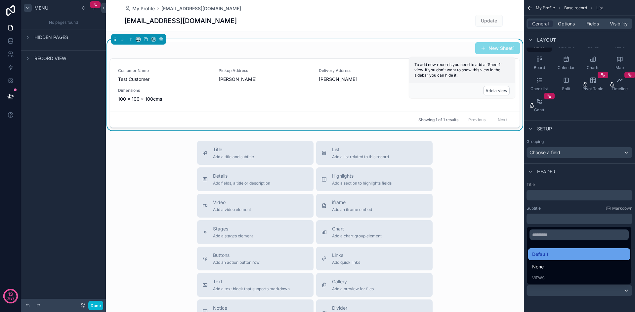
click at [546, 254] on span "Default" at bounding box center [540, 255] width 16 height 8
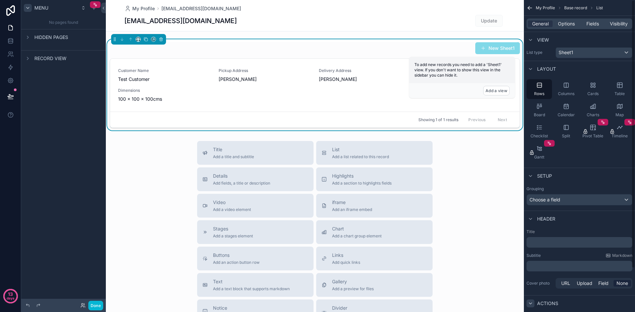
scroll to position [0, 0]
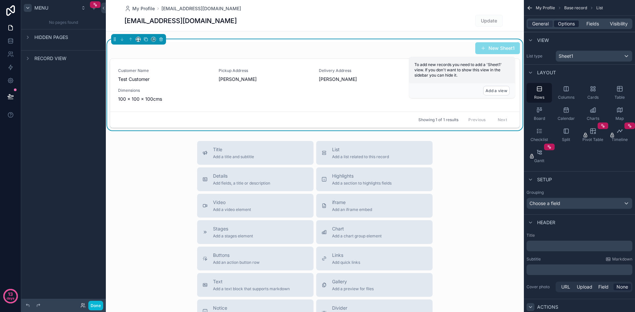
click at [562, 23] on span "Options" at bounding box center [566, 24] width 17 height 7
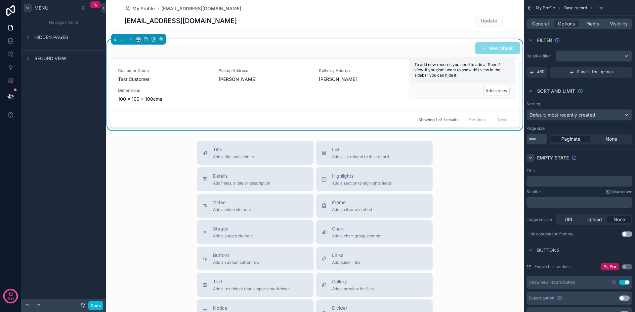
click at [531, 156] on icon "scrollable content" at bounding box center [530, 157] width 5 height 5
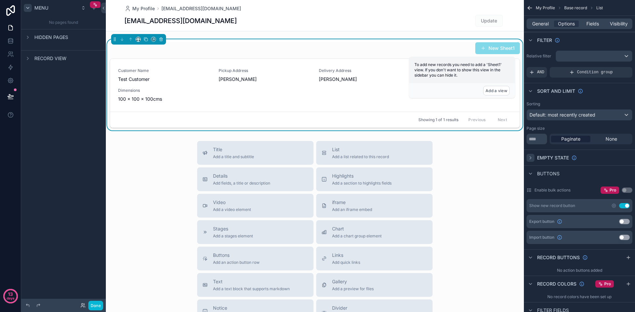
click at [531, 156] on icon "scrollable content" at bounding box center [530, 157] width 5 height 5
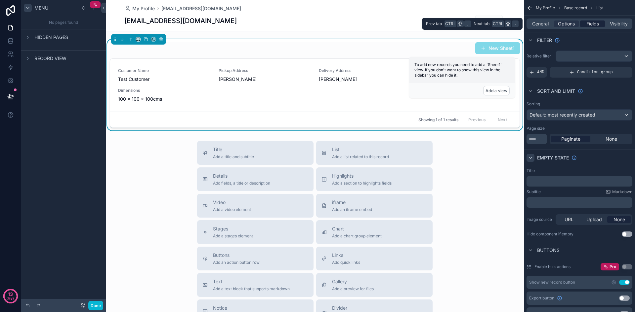
click at [597, 21] on span "Fields" at bounding box center [592, 24] width 13 height 7
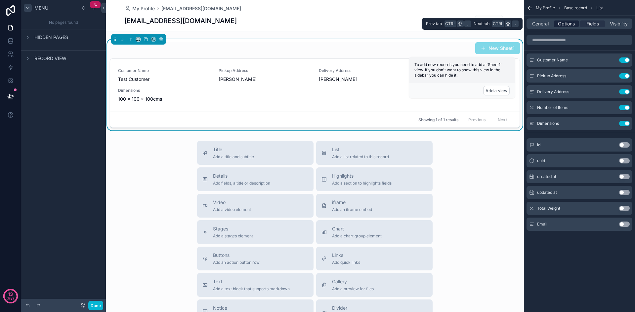
click at [567, 24] on span "Options" at bounding box center [566, 24] width 17 height 7
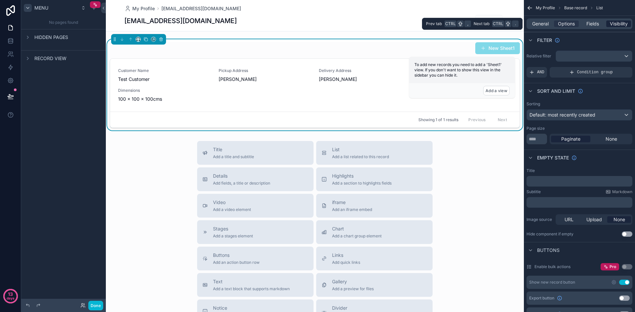
click at [613, 23] on span "Visibility" at bounding box center [619, 24] width 18 height 7
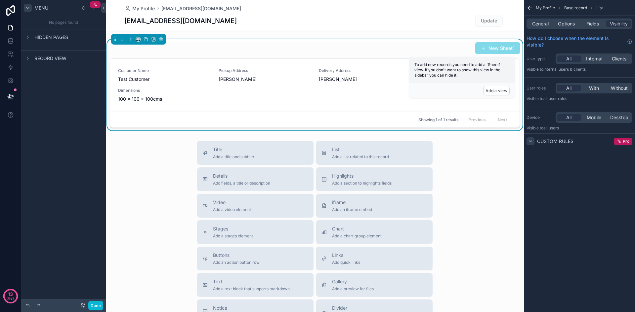
click at [530, 144] on icon "scrollable content" at bounding box center [530, 141] width 5 height 5
click at [530, 142] on icon "scrollable content" at bounding box center [530, 141] width 5 height 5
click at [564, 28] on div "General Options Fields Visibility" at bounding box center [579, 24] width 106 height 11
click at [567, 25] on span "Options" at bounding box center [566, 24] width 17 height 7
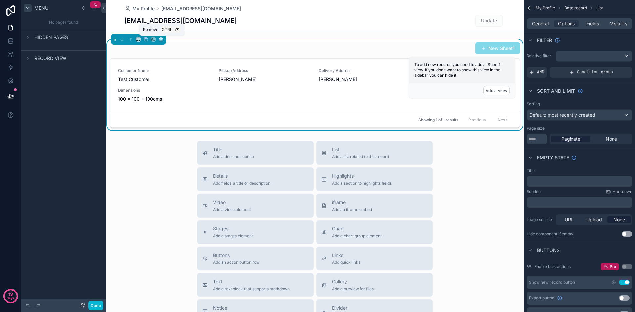
click at [160, 36] on button "scrollable content" at bounding box center [160, 39] width 7 height 7
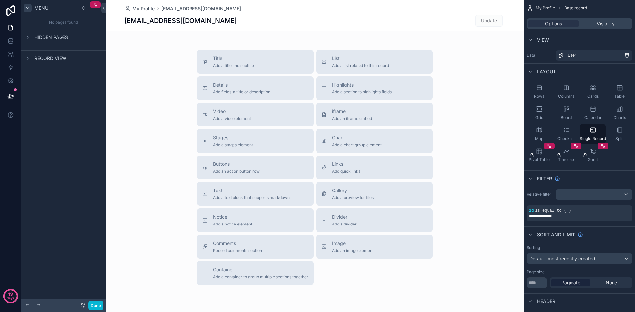
click at [232, 91] on div "scrollable content" at bounding box center [315, 169] width 418 height 338
click at [207, 88] on div "Details Add fields, a title or description" at bounding box center [255, 88] width 106 height 13
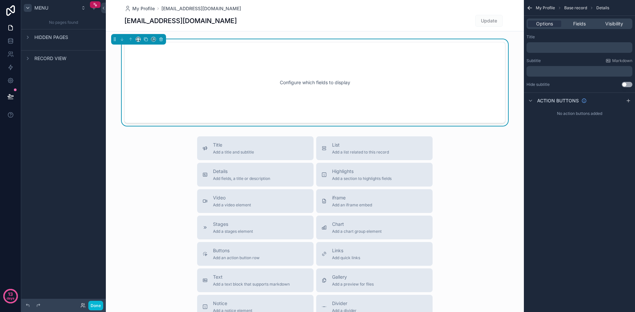
click at [290, 82] on div "Configure which fields to display" at bounding box center [314, 83] width 359 height 60
click at [547, 39] on div "Title" at bounding box center [579, 36] width 106 height 5
click at [615, 26] on span "Visibility" at bounding box center [614, 24] width 18 height 7
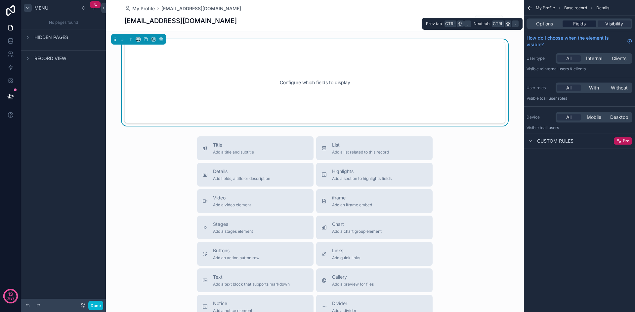
click at [576, 25] on span "Fields" at bounding box center [579, 24] width 13 height 7
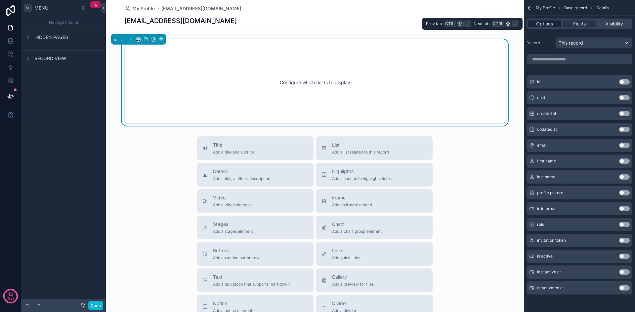
click at [550, 24] on span "Options" at bounding box center [544, 24] width 17 height 7
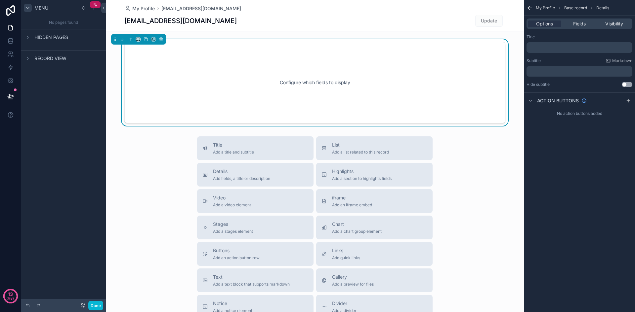
click at [352, 103] on div "Configure which fields to display" at bounding box center [314, 83] width 359 height 60
click at [194, 82] on div "Configure which fields to display" at bounding box center [314, 83] width 359 height 60
click at [507, 43] on div "Configure which fields to display" at bounding box center [315, 82] width 418 height 87
drag, startPoint x: 595, startPoint y: 26, endPoint x: 593, endPoint y: 15, distance: 12.2
click at [593, 15] on div "My Profile Base record Details Options Fields Visibility Title ﻿ Subtitle Markd…" at bounding box center [579, 59] width 111 height 119
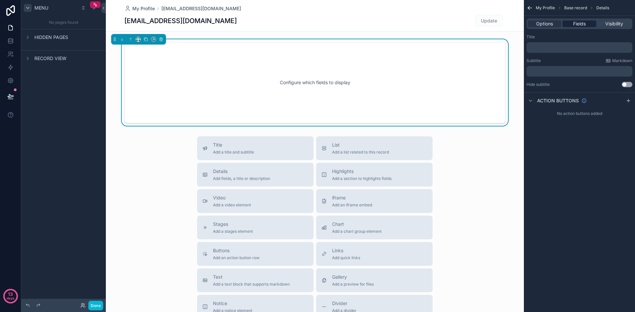
click at [590, 25] on div "Fields" at bounding box center [578, 24] width 33 height 7
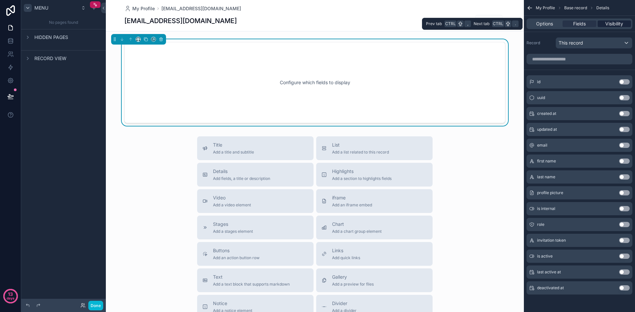
click at [625, 23] on div "Visibility" at bounding box center [614, 24] width 33 height 7
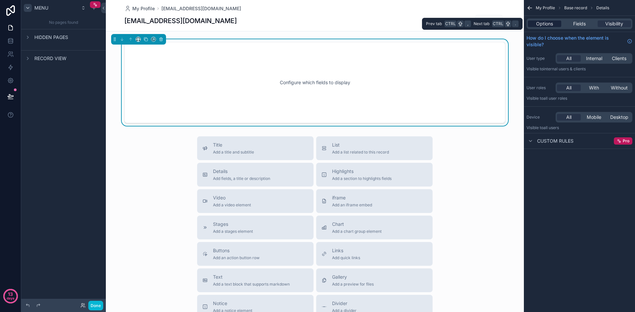
click at [554, 21] on div "Options" at bounding box center [544, 24] width 33 height 7
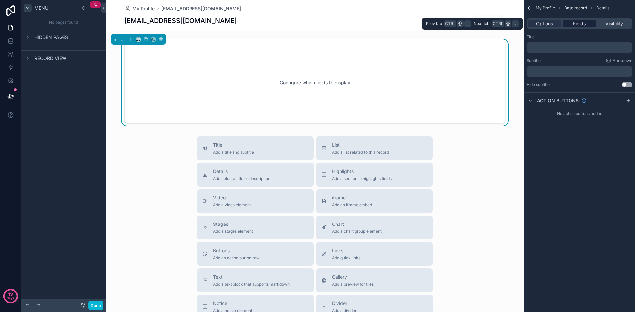
click at [579, 22] on span "Fields" at bounding box center [579, 24] width 13 height 7
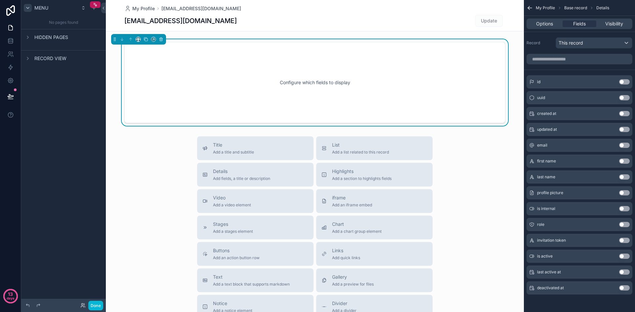
click at [535, 7] on div "My Profile Base record Details" at bounding box center [579, 8] width 111 height 16
click at [525, 6] on div "My Profile Base record Details" at bounding box center [579, 8] width 111 height 16
click at [529, 6] on icon "scrollable content" at bounding box center [529, 8] width 7 height 7
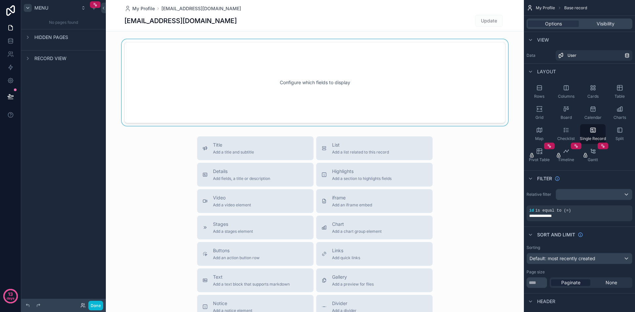
drag, startPoint x: 452, startPoint y: 67, endPoint x: 436, endPoint y: 69, distance: 16.7
click at [445, 69] on div "scrollable content" at bounding box center [315, 82] width 418 height 87
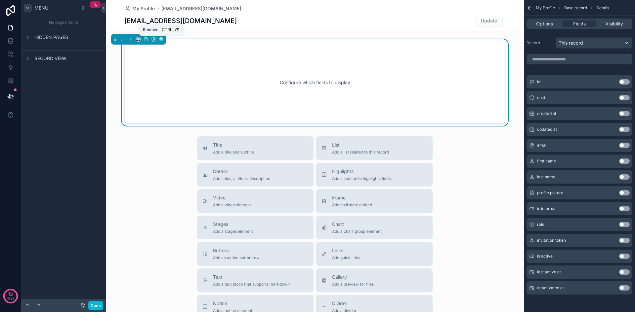
click at [160, 39] on icon "scrollable content" at bounding box center [161, 39] width 5 height 5
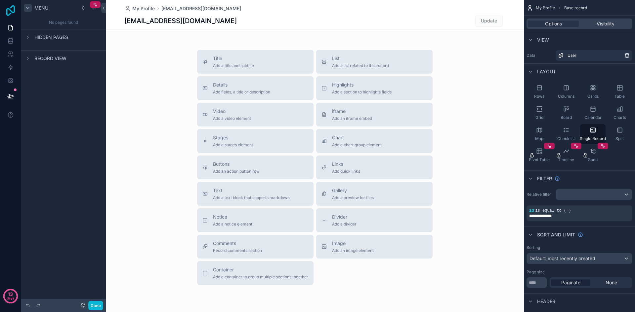
click at [9, 11] on icon at bounding box center [10, 10] width 13 height 11
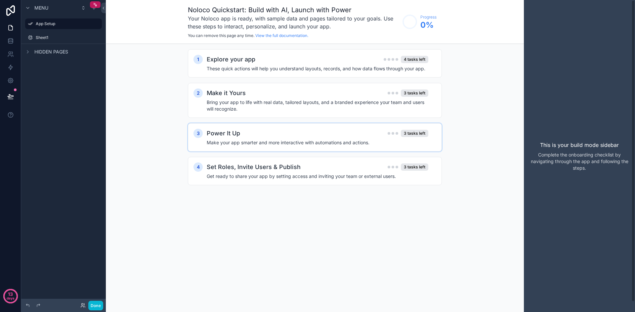
click at [289, 145] on h4 "Make your app smarter and more interactive with automations and actions." at bounding box center [318, 143] width 222 height 7
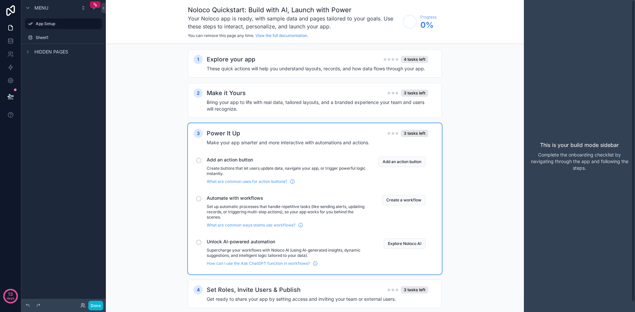
click at [207, 134] on h2 "Power It Up" at bounding box center [223, 133] width 33 height 9
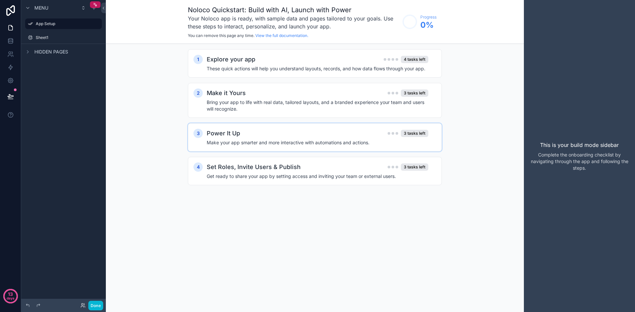
click at [201, 134] on div "3" at bounding box center [197, 133] width 9 height 9
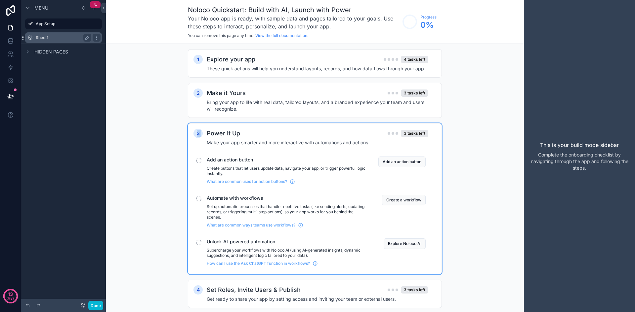
click at [69, 34] on div "Sheet1" at bounding box center [64, 38] width 56 height 8
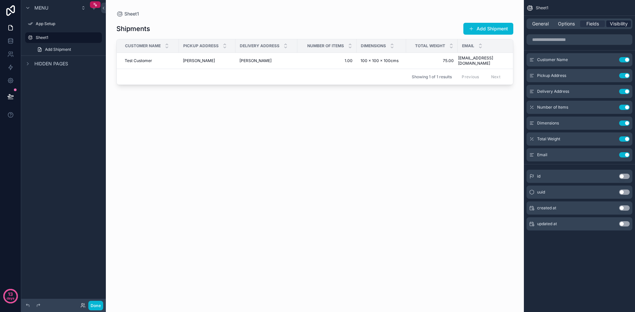
click at [615, 25] on span "Visibility" at bounding box center [619, 24] width 18 height 7
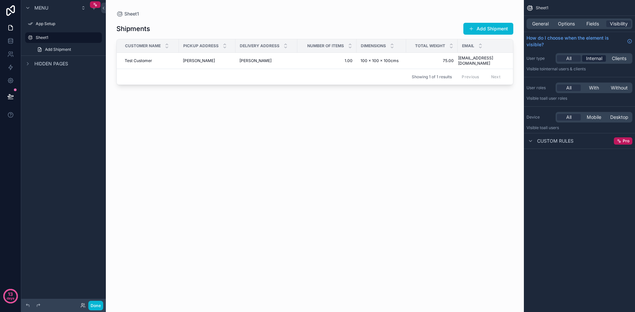
click at [592, 61] on span "Internal" at bounding box center [594, 58] width 16 height 7
click at [618, 58] on span "Clients" at bounding box center [619, 58] width 15 height 7
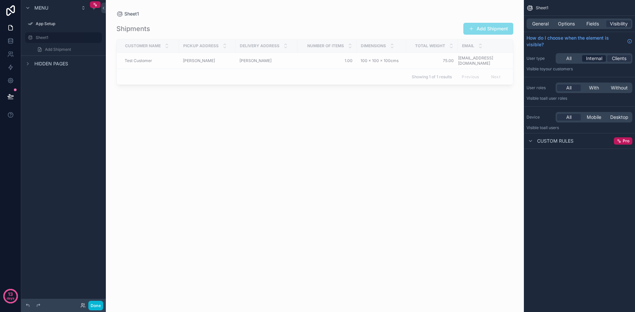
click at [602, 60] on span "Internal" at bounding box center [594, 58] width 16 height 7
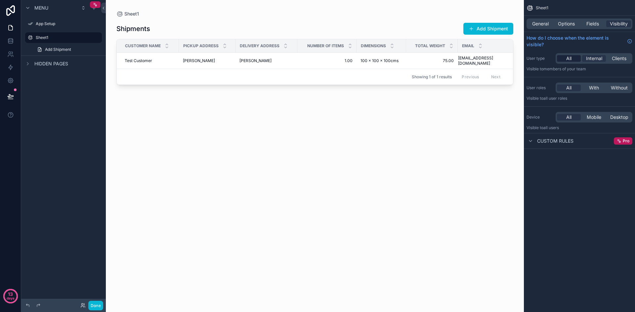
click at [573, 59] on div "All" at bounding box center [569, 58] width 24 height 7
click at [592, 61] on span "Internal" at bounding box center [594, 58] width 16 height 7
click at [617, 59] on span "Clients" at bounding box center [619, 58] width 15 height 7
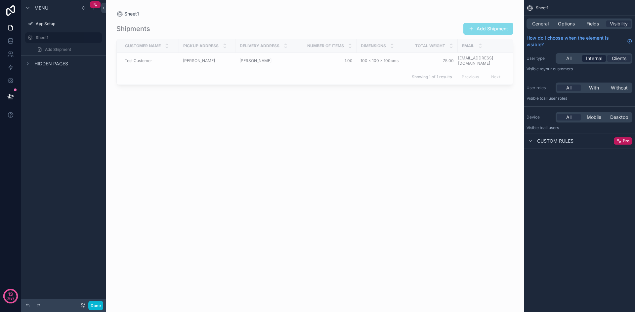
click at [591, 59] on span "Internal" at bounding box center [594, 58] width 16 height 7
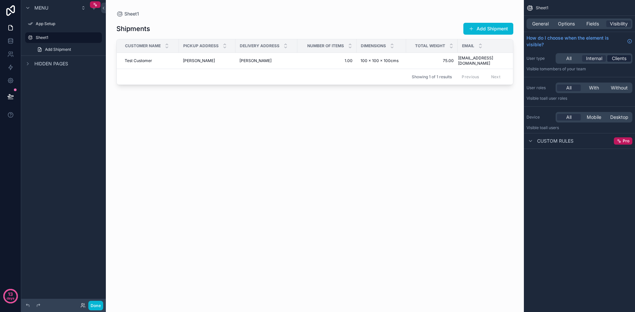
click at [615, 59] on span "Clients" at bounding box center [619, 58] width 15 height 7
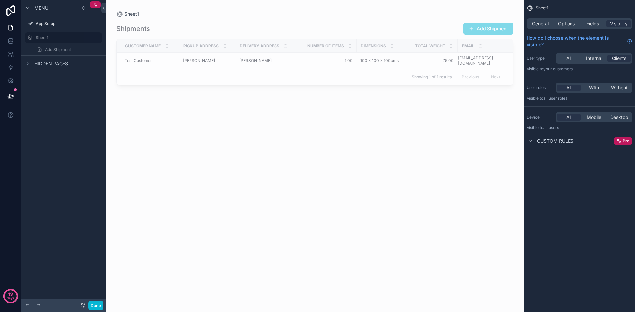
drag, startPoint x: 594, startPoint y: 59, endPoint x: 581, endPoint y: 59, distance: 13.2
click at [593, 59] on span "Internal" at bounding box center [594, 58] width 16 height 7
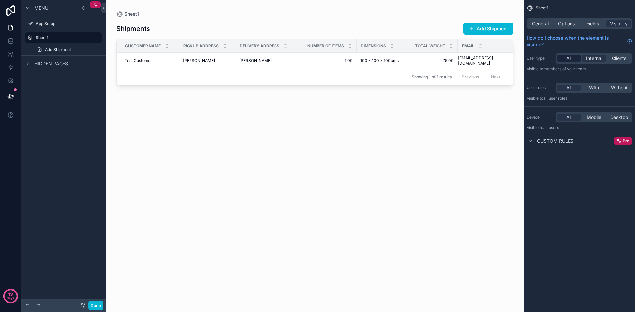
click at [576, 59] on div "All" at bounding box center [569, 58] width 24 height 7
click at [86, 38] on icon "scrollable content" at bounding box center [87, 37] width 3 height 3
click at [57, 39] on input "******" at bounding box center [58, 38] width 45 height 8
type input "****"
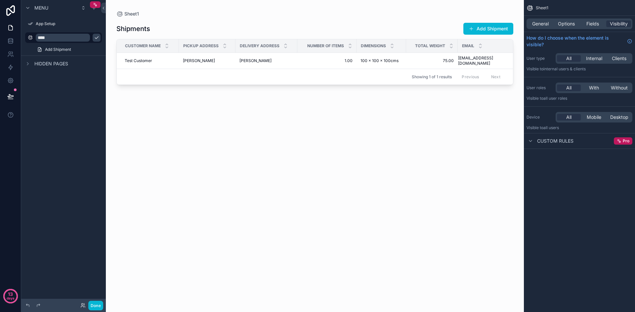
click at [58, 105] on div "Menu App Setup **** Add Shipment Hidden pages" at bounding box center [63, 152] width 85 height 305
click at [94, 39] on icon "scrollable content" at bounding box center [96, 37] width 5 height 5
click at [95, 25] on icon "scrollable content" at bounding box center [96, 23] width 5 height 5
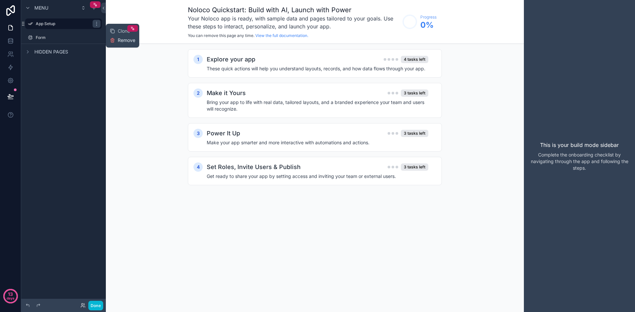
click at [131, 40] on span "Remove" at bounding box center [127, 40] width 18 height 7
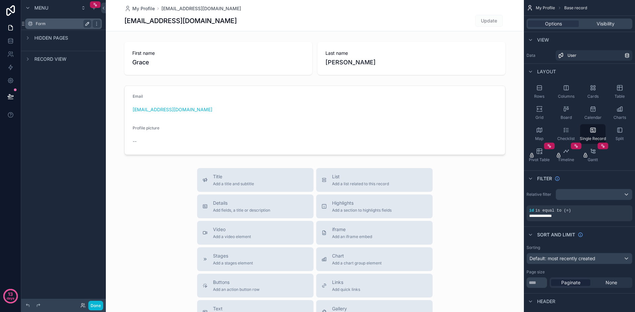
click at [41, 20] on div "Form" at bounding box center [64, 24] width 56 height 8
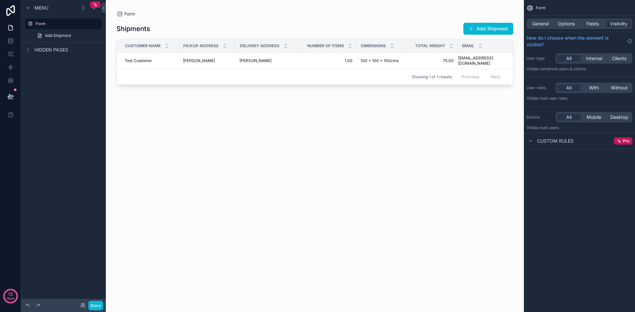
click at [479, 26] on div "scrollable content" at bounding box center [315, 152] width 418 height 305
click at [484, 29] on button "Add Shipment" at bounding box center [488, 29] width 50 height 12
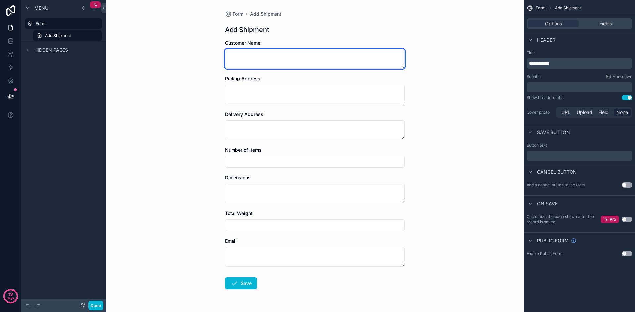
click at [249, 50] on textarea "scrollable content" at bounding box center [315, 59] width 180 height 20
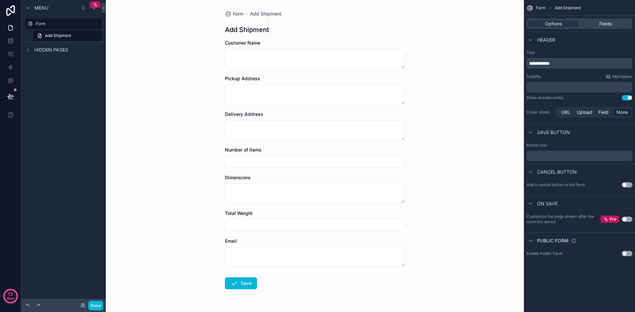
click at [230, 41] on span "Customer Name" at bounding box center [242, 43] width 35 height 6
click at [255, 86] on textarea "scrollable content" at bounding box center [315, 95] width 180 height 20
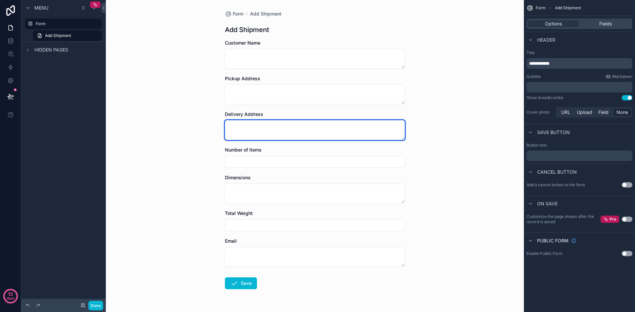
drag, startPoint x: 246, startPoint y: 129, endPoint x: 245, endPoint y: 147, distance: 18.5
click at [246, 129] on textarea "scrollable content" at bounding box center [315, 130] width 180 height 20
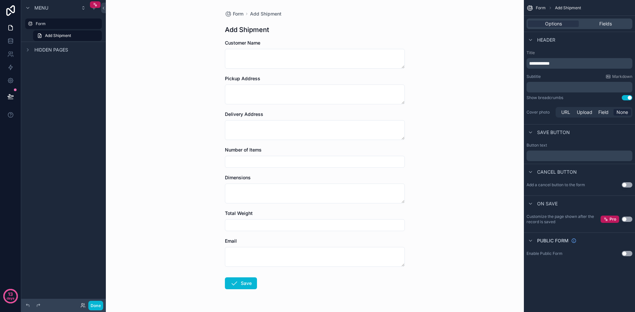
click at [258, 160] on input "scrollable content" at bounding box center [314, 161] width 179 height 9
click at [242, 183] on div "Dimensions" at bounding box center [315, 189] width 180 height 29
click at [238, 187] on textarea "scrollable content" at bounding box center [315, 194] width 180 height 20
click at [247, 227] on input "scrollable content" at bounding box center [314, 225] width 179 height 9
click at [240, 246] on div "Email" at bounding box center [315, 252] width 180 height 29
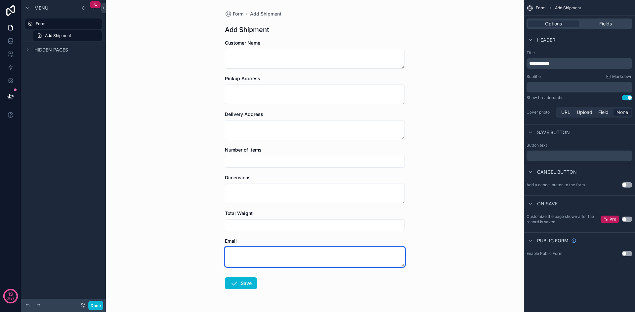
click at [237, 255] on textarea "scrollable content" at bounding box center [315, 257] width 180 height 20
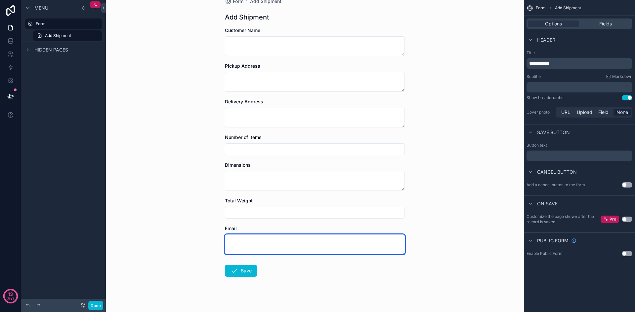
scroll to position [20, 0]
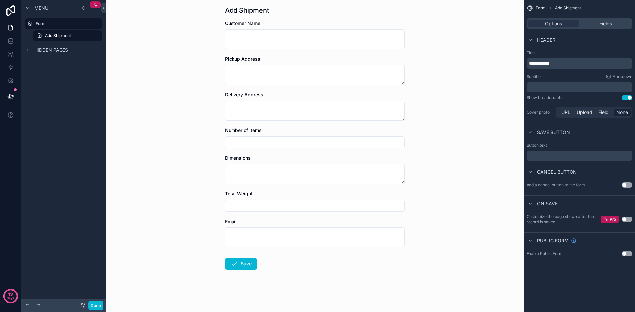
click at [631, 253] on button "Use setting" at bounding box center [627, 253] width 11 height 5
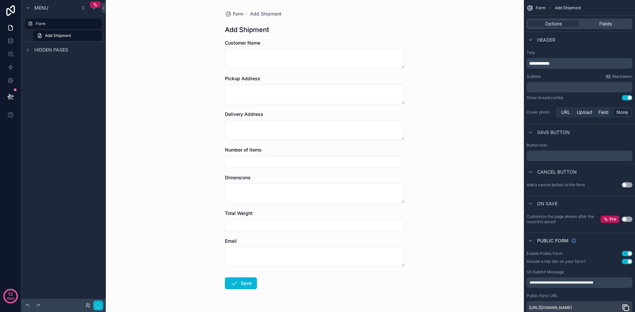
click at [627, 251] on div "**********" at bounding box center [579, 283] width 111 height 69
click at [626, 254] on button "Use setting" at bounding box center [627, 253] width 11 height 5
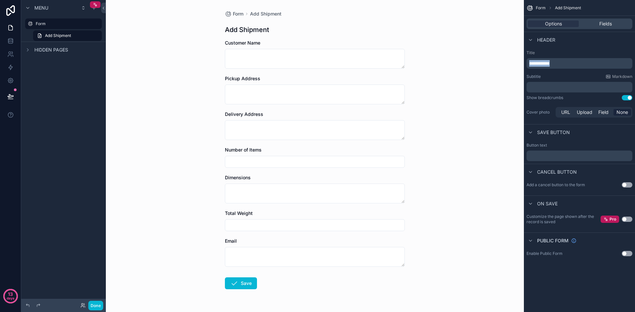
drag, startPoint x: 583, startPoint y: 63, endPoint x: 400, endPoint y: 68, distance: 182.9
click at [400, 68] on div "**********" at bounding box center [370, 156] width 529 height 312
click at [260, 29] on h1 "Add Shipment" at bounding box center [247, 29] width 44 height 9
drag, startPoint x: 575, startPoint y: 59, endPoint x: 496, endPoint y: 67, distance: 79.2
click at [496, 67] on div "**********" at bounding box center [370, 156] width 529 height 312
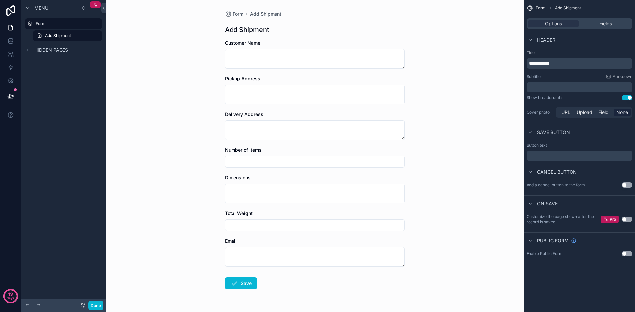
click at [581, 66] on div "**********" at bounding box center [579, 63] width 106 height 11
drag, startPoint x: 569, startPoint y: 64, endPoint x: 449, endPoint y: 67, distance: 119.7
click at [449, 67] on div "**********" at bounding box center [370, 156] width 529 height 312
click at [574, 63] on p "**********" at bounding box center [580, 63] width 102 height 7
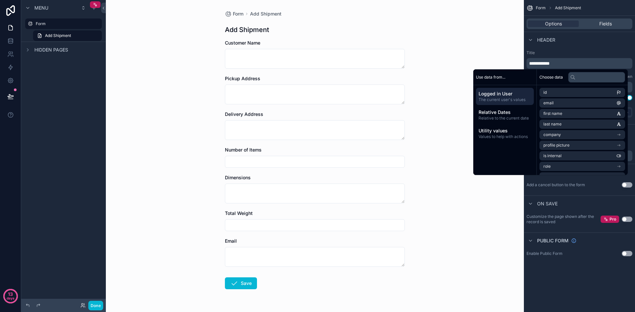
click at [574, 63] on p "**********" at bounding box center [580, 63] width 102 height 7
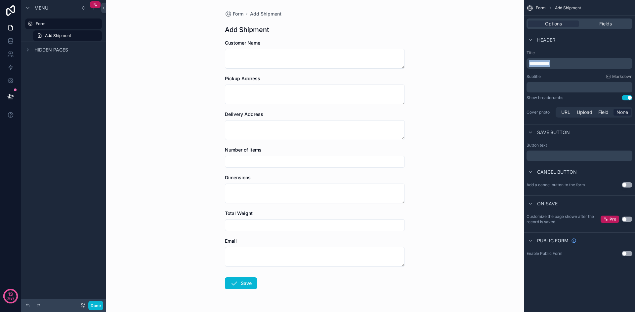
drag, startPoint x: 574, startPoint y: 63, endPoint x: 475, endPoint y: 58, distance: 99.0
click at [475, 58] on div "**********" at bounding box center [370, 156] width 529 height 312
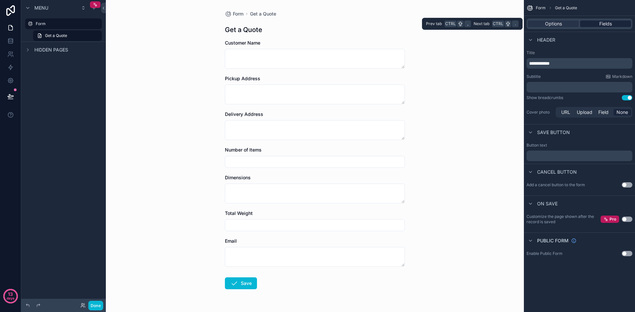
click at [597, 24] on div "Fields" at bounding box center [605, 24] width 51 height 7
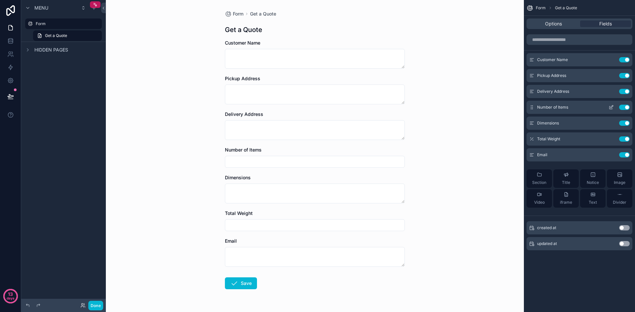
click at [625, 107] on button "Use setting" at bounding box center [624, 107] width 11 height 5
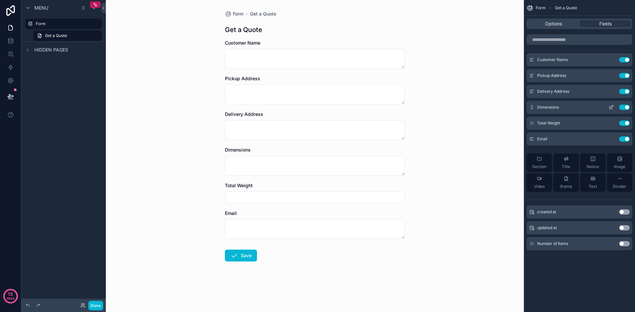
click at [624, 108] on button "Use setting" at bounding box center [624, 107] width 11 height 5
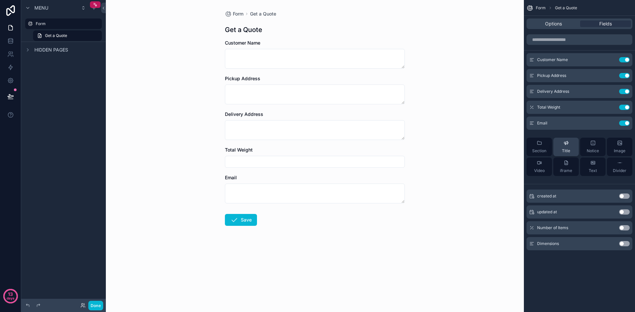
click at [575, 149] on button "Title" at bounding box center [565, 147] width 25 height 19
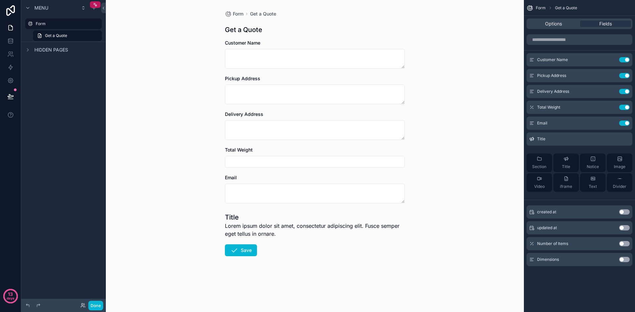
click at [372, 230] on span "Lorem ipsum dolor sit amet, consectetur adipiscing elit. Fusce semper eget tell…" at bounding box center [315, 230] width 180 height 16
drag, startPoint x: 307, startPoint y: 237, endPoint x: 219, endPoint y: 214, distance: 91.2
click at [219, 214] on div "Form Get a Quote Get a Quote Customer Name Pickup Address Delivery Address Tota…" at bounding box center [315, 156] width 418 height 312
click at [300, 224] on span "Lorem ipsum dolor sit amet, consectetur adipiscing elit. Fusce semper eget tell…" at bounding box center [315, 230] width 180 height 16
click at [244, 221] on h1 "Title" at bounding box center [315, 217] width 180 height 9
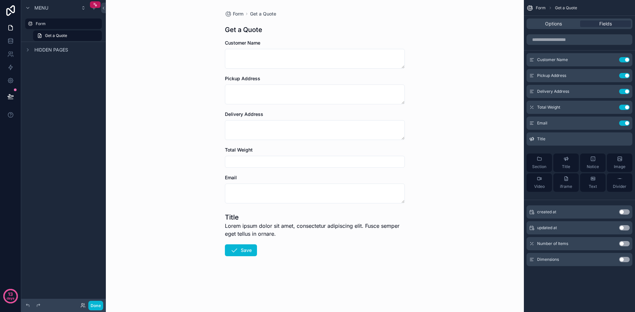
click at [424, 232] on div "Form Get a Quote Get a Quote Customer Name Pickup Address Delivery Address Tota…" at bounding box center [315, 156] width 418 height 312
click at [448, 231] on div "Form Get a Quote Get a Quote Customer Name Pickup Address Delivery Address Tota…" at bounding box center [315, 156] width 418 height 312
click at [488, 231] on div "Form Get a Quote Get a Quote Customer Name Pickup Address Delivery Address Tota…" at bounding box center [315, 156] width 418 height 312
click at [567, 156] on button "Title" at bounding box center [565, 163] width 25 height 19
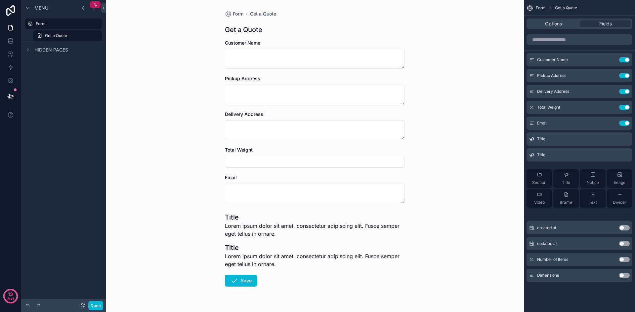
click at [258, 252] on h1 "Title" at bounding box center [315, 247] width 180 height 9
click at [252, 261] on span "Lorem ipsum dolor sit amet, consectetur adipiscing elit. Fusce semper eget tell…" at bounding box center [315, 261] width 180 height 16
click at [295, 266] on span "Lorem ipsum dolor sit amet, consectetur adipiscing elit. Fusce semper eget tell…" at bounding box center [315, 261] width 180 height 16
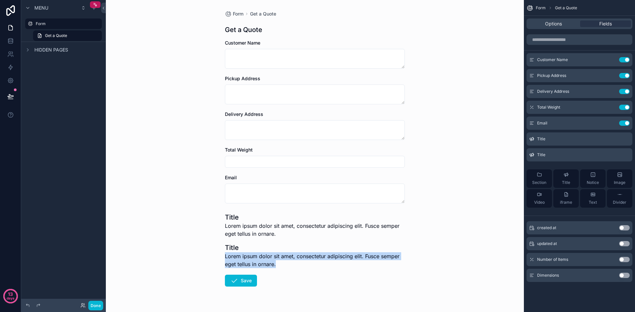
click at [295, 266] on span "Lorem ipsum dolor sit amet, consectetur adipiscing elit. Fusce semper eget tell…" at bounding box center [315, 261] width 180 height 16
click at [412, 271] on div "Form Get a Quote Get a Quote Customer Name Pickup Address Delivery Address Tota…" at bounding box center [315, 156] width 418 height 312
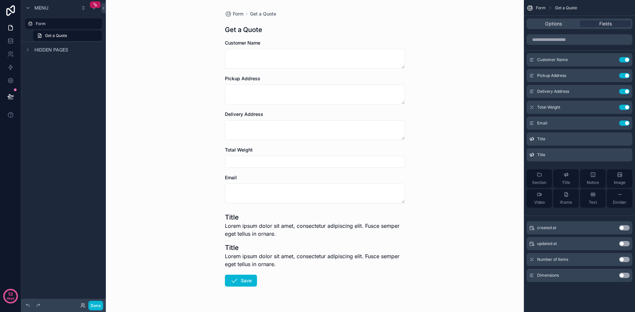
drag, startPoint x: 411, startPoint y: 262, endPoint x: 371, endPoint y: 257, distance: 40.0
click at [371, 257] on span "Lorem ipsum dolor sit amet, consectetur adipiscing elit. Fusce semper eget tell…" at bounding box center [315, 261] width 180 height 16
drag, startPoint x: 371, startPoint y: 257, endPoint x: 354, endPoint y: 260, distance: 17.1
click at [354, 260] on span "Lorem ipsum dolor sit amet, consectetur adipiscing elit. Fusce semper eget tell…" at bounding box center [315, 261] width 180 height 16
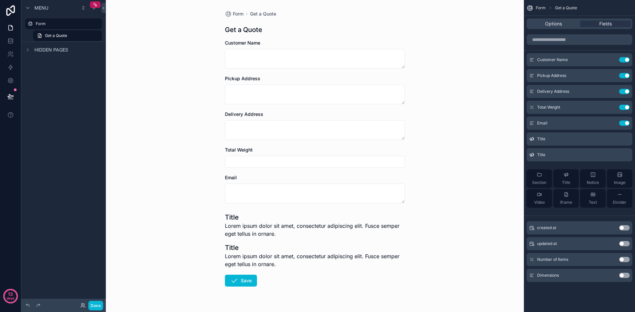
click at [346, 264] on span "Lorem ipsum dolor sit amet, consectetur adipiscing elit. Fusce semper eget tell…" at bounding box center [315, 261] width 180 height 16
click at [573, 24] on div "Options" at bounding box center [553, 24] width 51 height 7
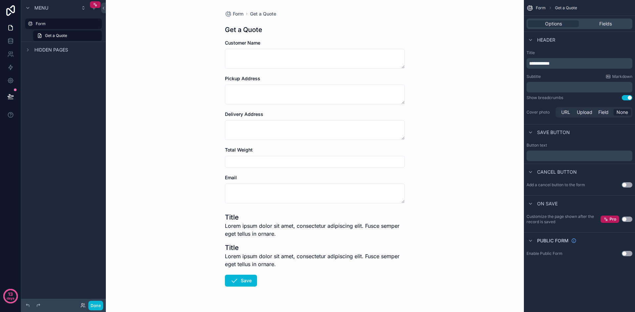
click at [325, 264] on span "Lorem ipsum dolor sit amet, consectetur adipiscing elit. Fusce semper eget tell…" at bounding box center [315, 261] width 180 height 16
click at [608, 22] on span "Fields" at bounding box center [605, 24] width 13 height 7
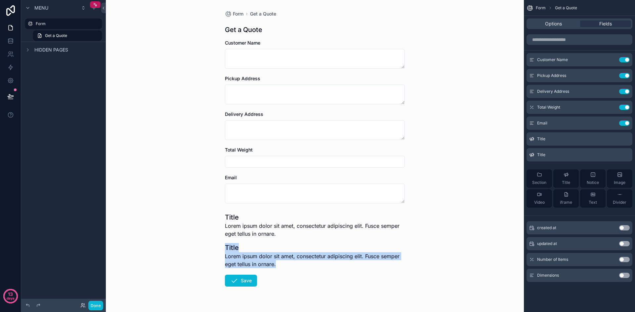
drag, startPoint x: 288, startPoint y: 231, endPoint x: 298, endPoint y: 282, distance: 51.8
click at [298, 282] on form "Customer Name Pickup Address Delivery Address Total Weight Email Title Lorem ip…" at bounding box center [315, 185] width 180 height 290
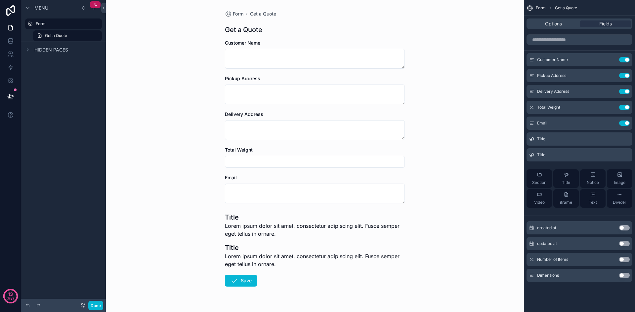
click at [230, 218] on h1 "Title" at bounding box center [315, 217] width 180 height 9
drag, startPoint x: 227, startPoint y: 215, endPoint x: 215, endPoint y: 217, distance: 11.4
click at [226, 215] on h1 "Title" at bounding box center [315, 217] width 180 height 9
click at [215, 217] on div "Form Get a Quote Get a Quote Customer Name Pickup Address Delivery Address Tota…" at bounding box center [315, 156] width 418 height 312
click at [275, 237] on span "Lorem ipsum dolor sit amet, consectetur adipiscing elit. Fusce semper eget tell…" at bounding box center [315, 230] width 180 height 16
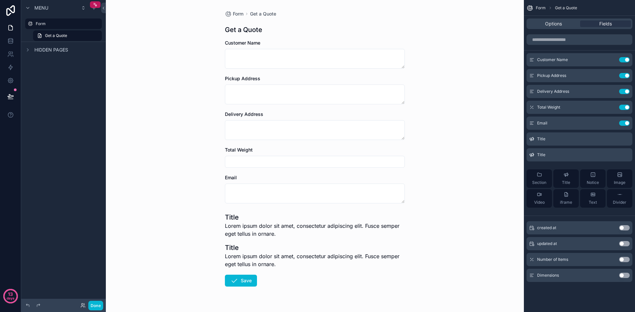
click at [236, 220] on h1 "Title" at bounding box center [315, 217] width 180 height 9
click at [205, 219] on div "Form Get a Quote Get a Quote Customer Name Pickup Address Delivery Address Tota…" at bounding box center [315, 156] width 418 height 312
click at [180, 232] on div "Form Get a Quote Get a Quote Customer Name Pickup Address Delivery Address Tota…" at bounding box center [315, 156] width 418 height 312
click at [256, 235] on span "Lorem ipsum dolor sit amet, consectetur adipiscing elit. Fusce semper eget tell…" at bounding box center [315, 230] width 180 height 16
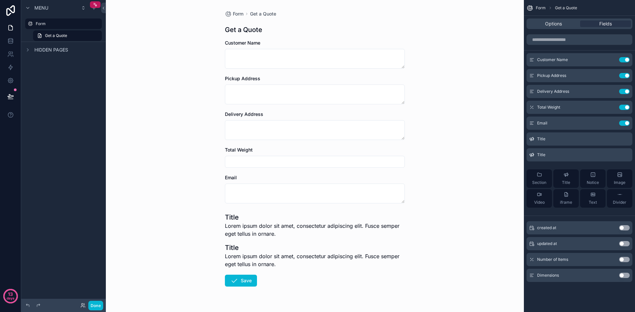
click at [400, 245] on h1 "Title" at bounding box center [315, 247] width 180 height 9
drag, startPoint x: 314, startPoint y: 234, endPoint x: 299, endPoint y: 234, distance: 14.6
click at [312, 234] on span "Lorem ipsum dolor sit amet, consectetur adipiscing elit. Fusce semper eget tell…" at bounding box center [315, 230] width 180 height 16
click at [243, 281] on button "Save" at bounding box center [241, 281] width 32 height 12
click at [244, 283] on button "Save" at bounding box center [241, 281] width 32 height 12
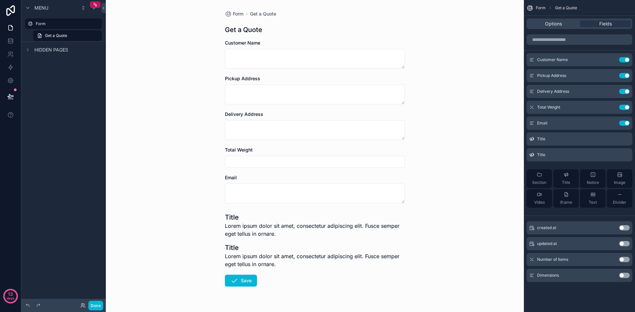
click at [313, 259] on span "Lorem ipsum dolor sit amet, consectetur adipiscing elit. Fusce semper eget tell…" at bounding box center [315, 261] width 180 height 16
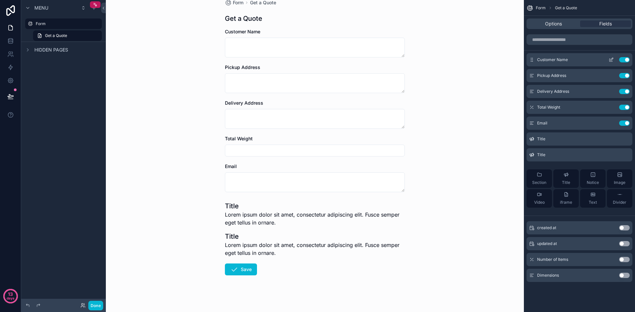
scroll to position [17, 0]
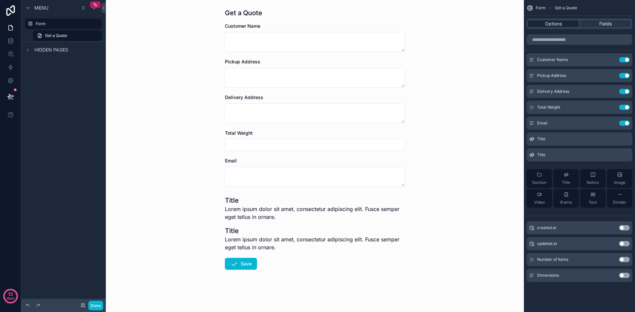
click at [560, 23] on span "Options" at bounding box center [553, 24] width 17 height 7
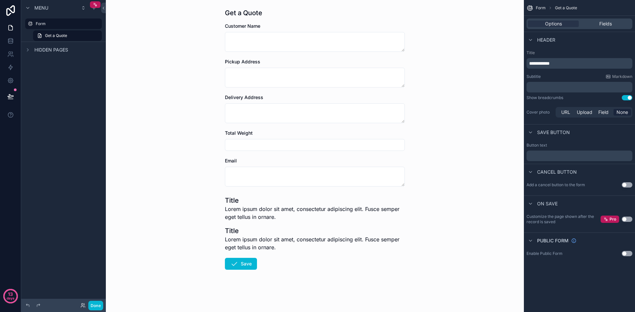
click at [232, 236] on span "Lorem ipsum dolor sit amet, consectetur adipiscing elit. Fusce semper eget tell…" at bounding box center [315, 244] width 180 height 16
click at [275, 236] on span "Lorem ipsum dolor sit amet, consectetur adipiscing elit. Fusce semper eget tell…" at bounding box center [315, 244] width 180 height 16
click at [389, 253] on form "Customer Name Pickup Address Delivery Address Total Weight Email Title Lorem ip…" at bounding box center [315, 168] width 180 height 290
click at [55, 23] on label "Form" at bounding box center [62, 23] width 53 height 5
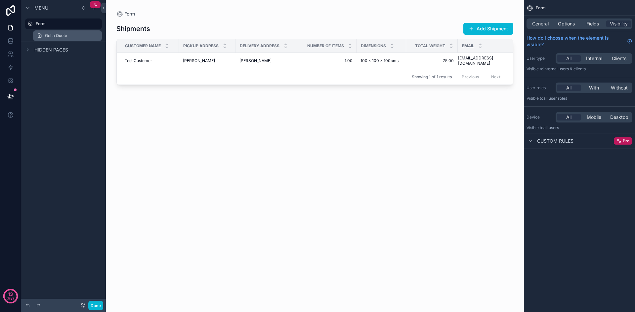
click at [58, 37] on span "Get a Quote" at bounding box center [56, 35] width 22 height 5
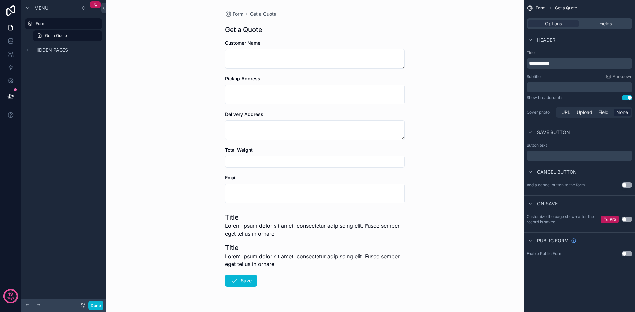
click at [239, 246] on h1 "Title" at bounding box center [315, 247] width 180 height 9
click at [215, 256] on div "Form Get a Quote Get a Quote Customer Name Pickup Address Delivery Address Tota…" at bounding box center [315, 156] width 418 height 312
click at [213, 257] on div "Form Get a Quote Get a Quote Customer Name Pickup Address Delivery Address Tota…" at bounding box center [315, 156] width 418 height 312
click at [211, 258] on div "Form Get a Quote Get a Quote Customer Name Pickup Address Delivery Address Tota…" at bounding box center [315, 156] width 418 height 312
drag, startPoint x: 298, startPoint y: 266, endPoint x: 445, endPoint y: 250, distance: 148.0
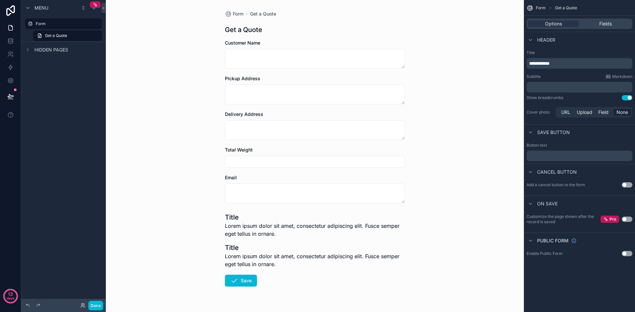
click at [299, 266] on span "Lorem ipsum dolor sit amet, consectetur adipiscing elit. Fusce semper eget tell…" at bounding box center [315, 261] width 180 height 16
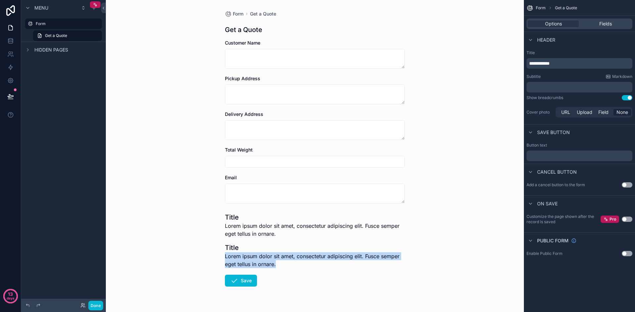
drag, startPoint x: 264, startPoint y: 265, endPoint x: 182, endPoint y: 242, distance: 85.1
click at [183, 242] on div "Form Get a Quote Get a Quote Customer Name Pickup Address Delivery Address Tota…" at bounding box center [315, 156] width 418 height 312
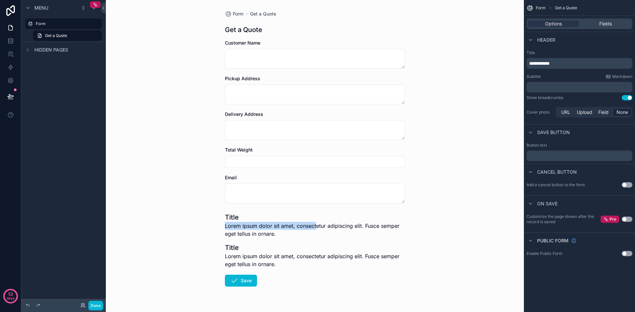
drag, startPoint x: 301, startPoint y: 227, endPoint x: 201, endPoint y: 225, distance: 100.2
click at [201, 225] on div "Form Get a Quote Get a Quote Customer Name Pickup Address Delivery Address Tota…" at bounding box center [315, 156] width 418 height 312
click at [346, 230] on span "Lorem ipsum dolor sit amet, consectetur adipiscing elit. Fusce semper eget tell…" at bounding box center [315, 230] width 180 height 16
click at [613, 19] on div "Options Fields" at bounding box center [579, 24] width 106 height 11
drag, startPoint x: 613, startPoint y: 21, endPoint x: 608, endPoint y: 25, distance: 6.1
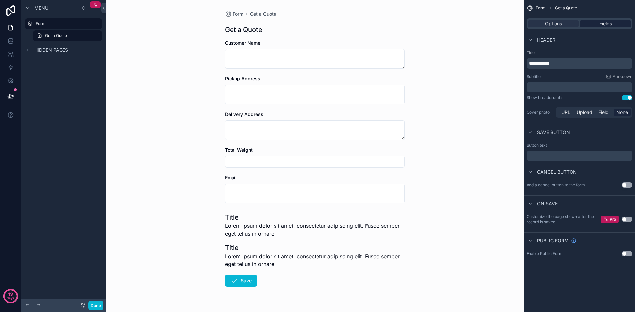
click at [612, 21] on div "Fields" at bounding box center [605, 24] width 51 height 7
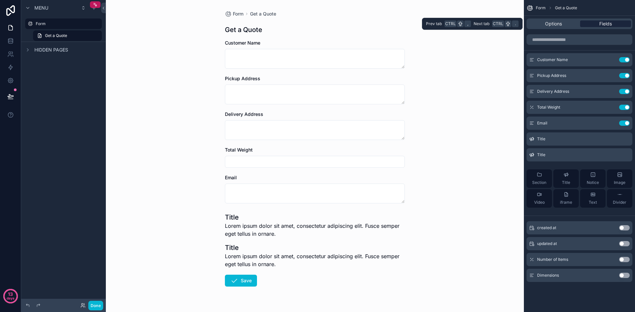
click at [606, 26] on span "Fields" at bounding box center [605, 24] width 13 height 7
drag, startPoint x: 570, startPoint y: 181, endPoint x: 493, endPoint y: 198, distance: 79.5
click at [493, 198] on div "Form Get a Quote Get a Quote Customer Name Pickup Address Delivery Address Tota…" at bounding box center [315, 156] width 418 height 312
click at [624, 140] on icon "scrollable content" at bounding box center [624, 139] width 0 height 1
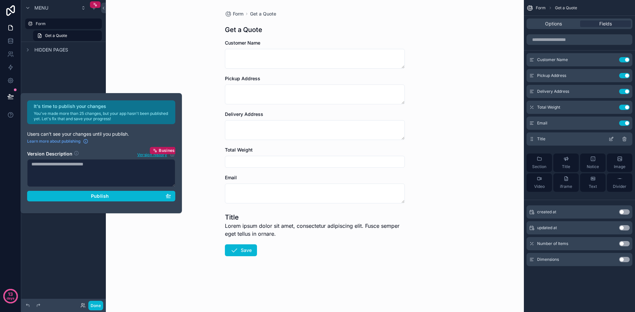
click at [624, 139] on icon "scrollable content" at bounding box center [624, 139] width 5 height 5
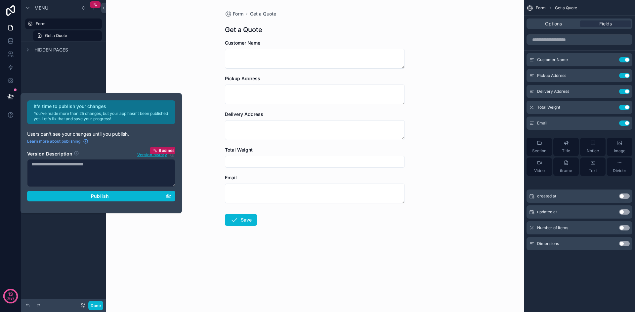
click at [325, 245] on form "Customer Name Pickup Address Delivery Address Total Weight Email Save" at bounding box center [315, 154] width 180 height 229
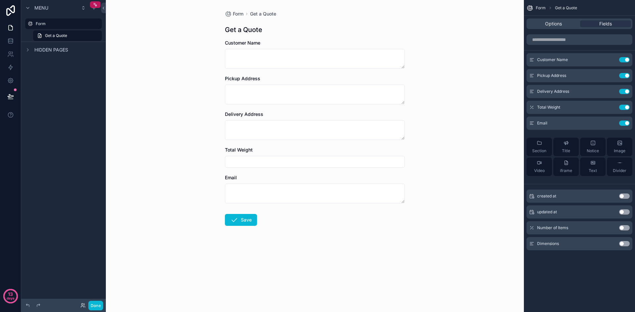
drag, startPoint x: 571, startPoint y: 149, endPoint x: 210, endPoint y: 29, distance: 380.9
click at [210, 29] on div "Form My Profile Powered by GM [PERSON_NAME] Form Get a Quote Get a Quote Custom…" at bounding box center [370, 156] width 529 height 312
click at [292, 41] on div "Customer Name" at bounding box center [315, 43] width 180 height 7
click at [566, 150] on span "Title" at bounding box center [566, 150] width 8 height 5
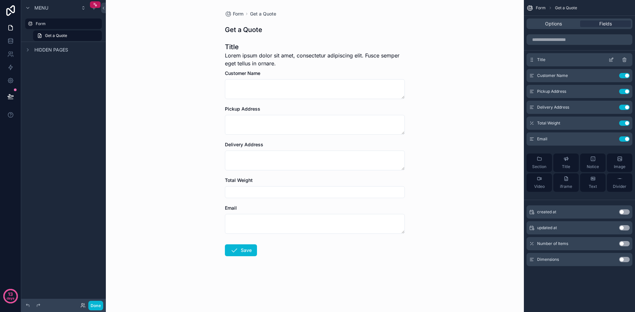
click at [607, 60] on div "Title" at bounding box center [579, 59] width 106 height 13
click at [622, 61] on icon "scrollable content" at bounding box center [624, 59] width 5 height 5
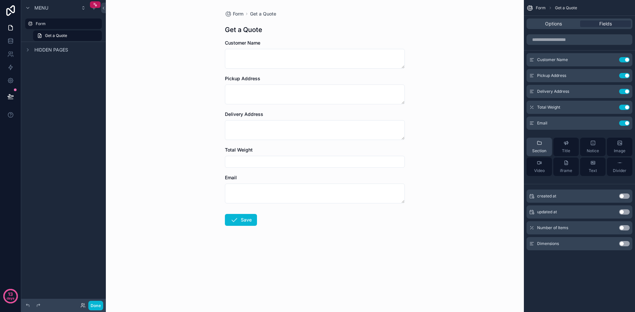
click at [531, 149] on button "Section" at bounding box center [538, 147] width 25 height 19
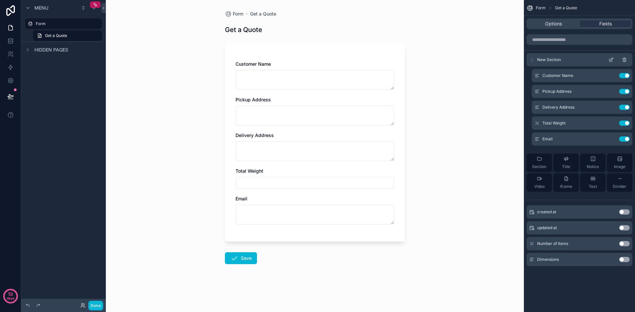
click at [545, 62] on span "New Section" at bounding box center [549, 59] width 24 height 5
click at [555, 59] on span "New Section" at bounding box center [549, 59] width 24 height 5
click at [614, 60] on div "scrollable content" at bounding box center [618, 59] width 21 height 5
click at [611, 61] on icon "scrollable content" at bounding box center [610, 59] width 5 height 5
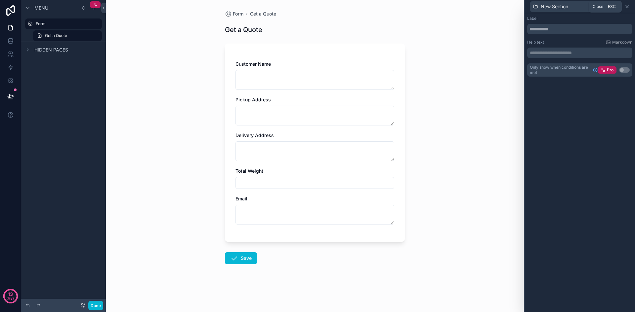
click at [628, 6] on icon at bounding box center [626, 6] width 5 height 5
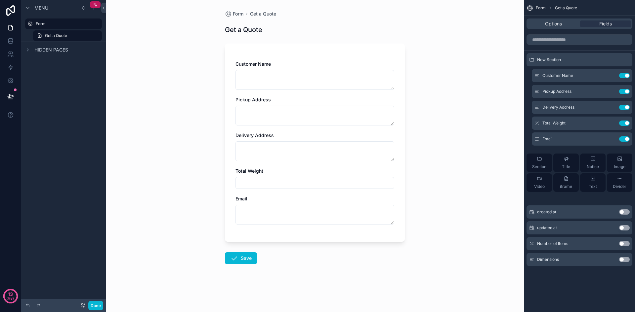
drag, startPoint x: 547, startPoint y: 163, endPoint x: 553, endPoint y: 151, distance: 13.9
click at [553, 151] on div "Section Title Notice Image Video iframe Text Divider" at bounding box center [579, 172] width 106 height 49
click at [548, 160] on button "Section" at bounding box center [538, 163] width 25 height 19
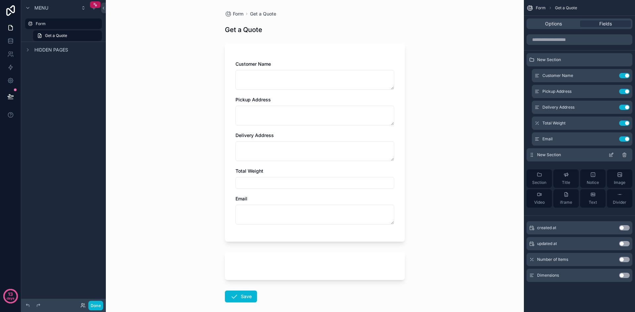
click at [626, 156] on icon "scrollable content" at bounding box center [624, 155] width 3 height 3
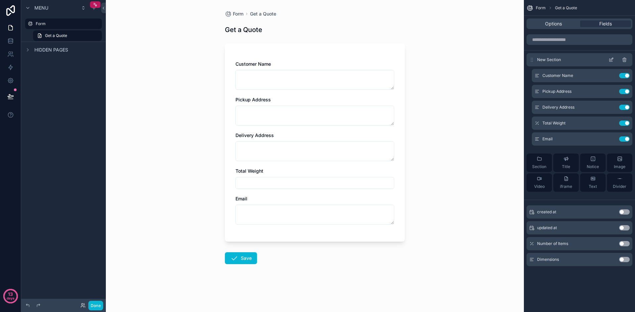
click at [623, 60] on icon "scrollable content" at bounding box center [624, 59] width 5 height 5
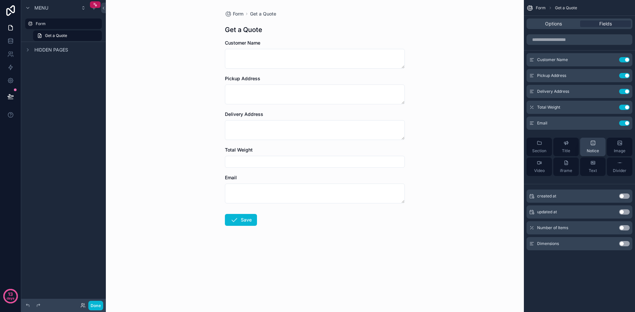
click at [590, 151] on span "Notice" at bounding box center [593, 150] width 12 height 5
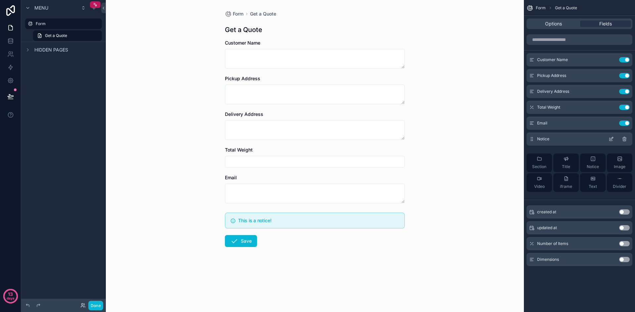
click at [626, 138] on icon "scrollable content" at bounding box center [624, 139] width 5 height 5
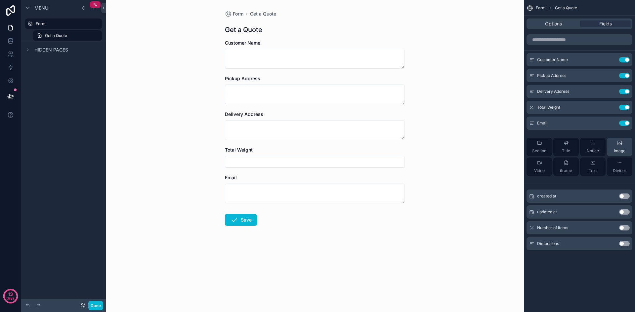
click at [615, 147] on div "Image" at bounding box center [620, 147] width 12 height 13
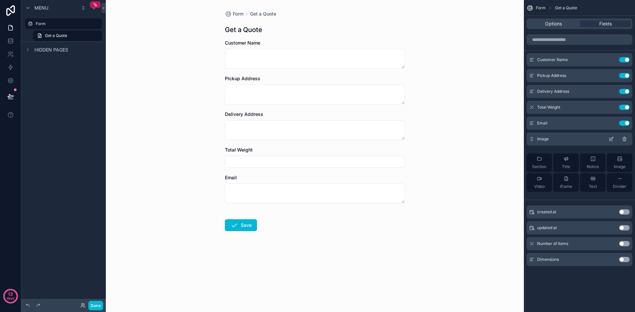
click at [624, 137] on icon "scrollable content" at bounding box center [624, 139] width 5 height 5
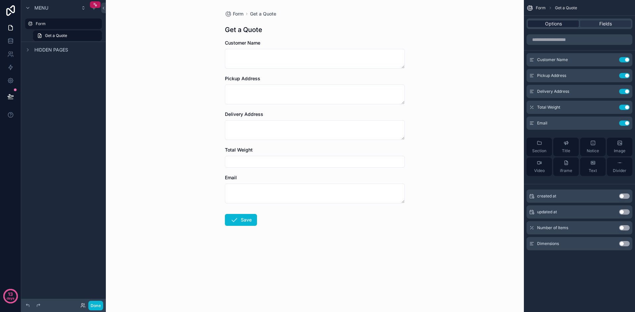
click at [566, 25] on div "Options" at bounding box center [553, 24] width 51 height 7
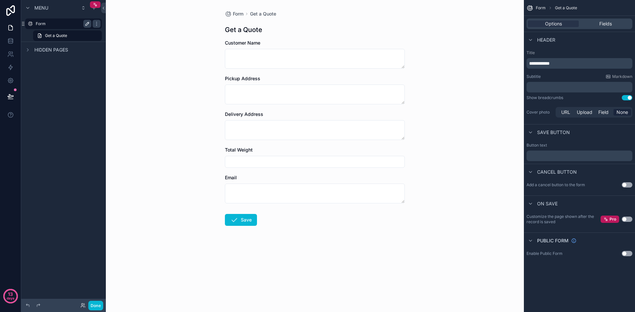
click at [56, 25] on label "Form" at bounding box center [62, 23] width 53 height 5
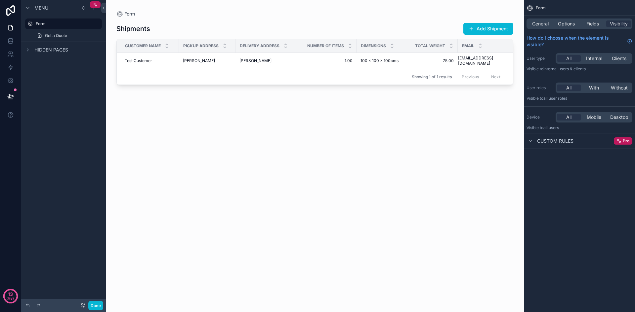
click at [346, 71] on div "Showing 1 of 1 results Previous Next" at bounding box center [315, 77] width 396 height 16
click at [591, 28] on div "General Options Fields Visibility" at bounding box center [579, 24] width 106 height 11
click at [595, 25] on span "Fields" at bounding box center [592, 24] width 13 height 7
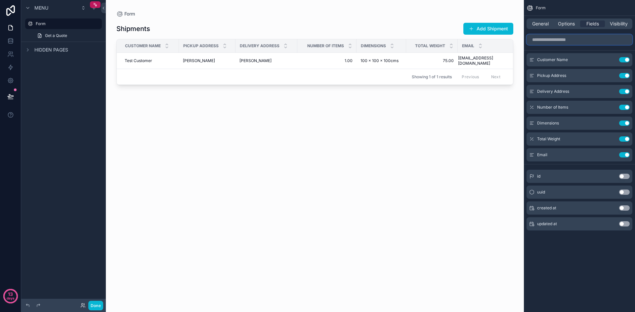
click at [557, 40] on input "scrollable content" at bounding box center [579, 39] width 106 height 11
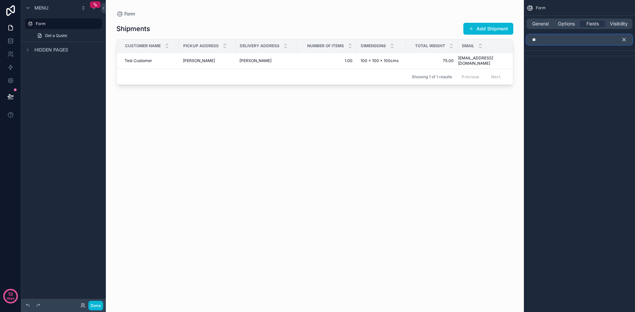
type input "*"
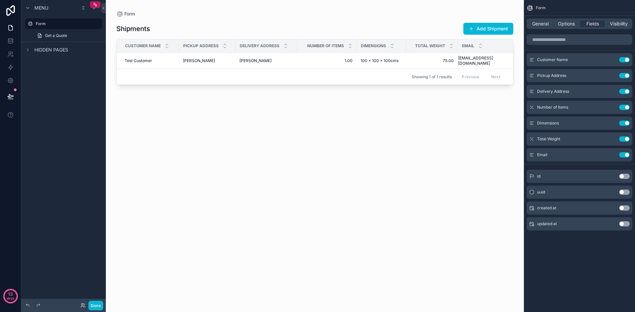
click at [555, 241] on div "Form General Options Fields Visibility Customer Name Use setting Pickup Address…" at bounding box center [579, 124] width 111 height 249
click at [533, 29] on div "General Options Fields Visibility" at bounding box center [579, 24] width 111 height 16
drag, startPoint x: 542, startPoint y: 23, endPoint x: 564, endPoint y: 25, distance: 21.5
click at [543, 23] on span "General" at bounding box center [540, 24] width 17 height 7
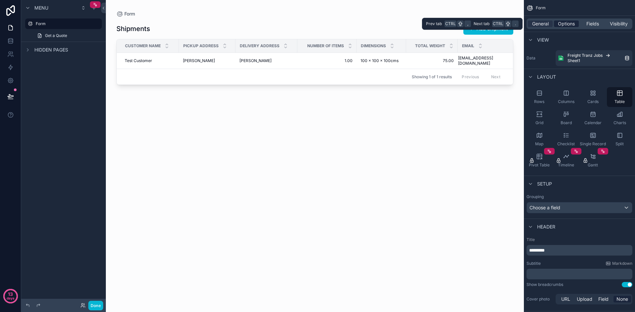
click at [564, 25] on span "Options" at bounding box center [566, 24] width 17 height 7
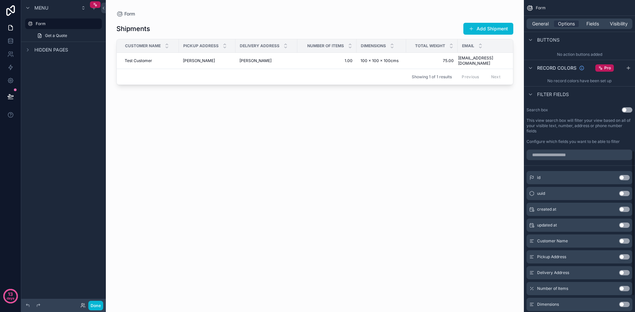
scroll to position [358, 0]
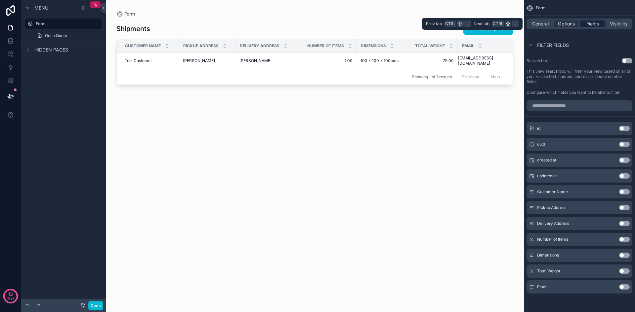
click at [587, 22] on span "Fields" at bounding box center [592, 24] width 13 height 7
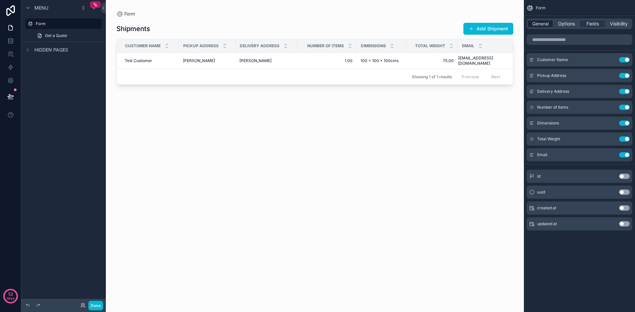
click at [541, 26] on span "General" at bounding box center [540, 24] width 17 height 7
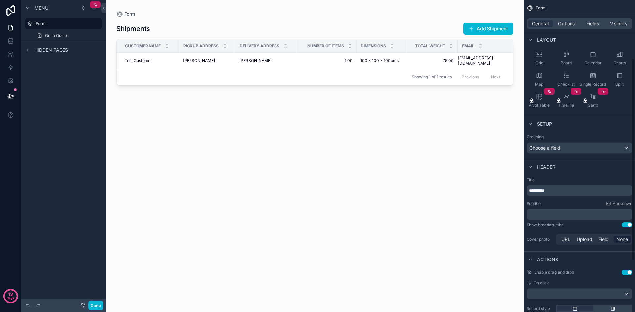
scroll to position [60, 0]
click at [553, 152] on div "Choose a field" at bounding box center [579, 148] width 105 height 11
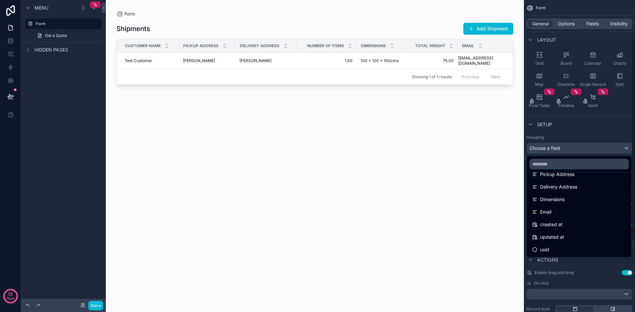
click at [598, 129] on div "scrollable content" at bounding box center [317, 156] width 635 height 312
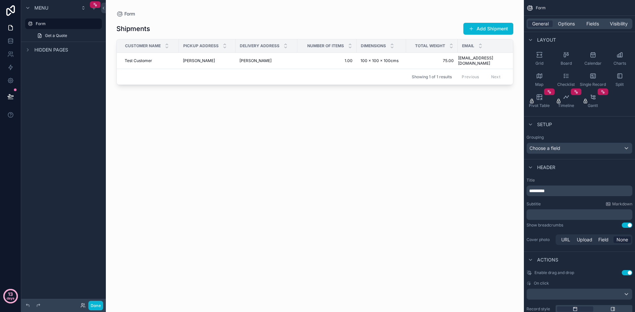
click at [8, 298] on p "days" at bounding box center [11, 298] width 8 height 9
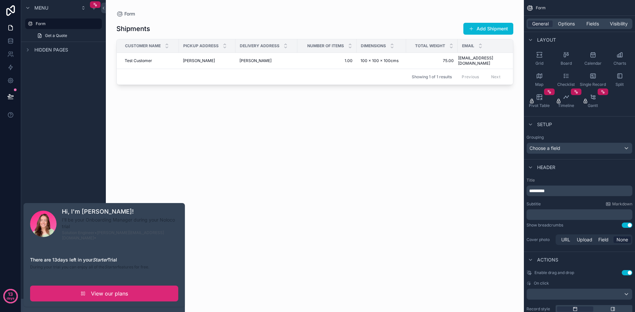
click at [95, 290] on span "View our plans" at bounding box center [109, 294] width 37 height 8
